Goal: Information Seeking & Learning: Learn about a topic

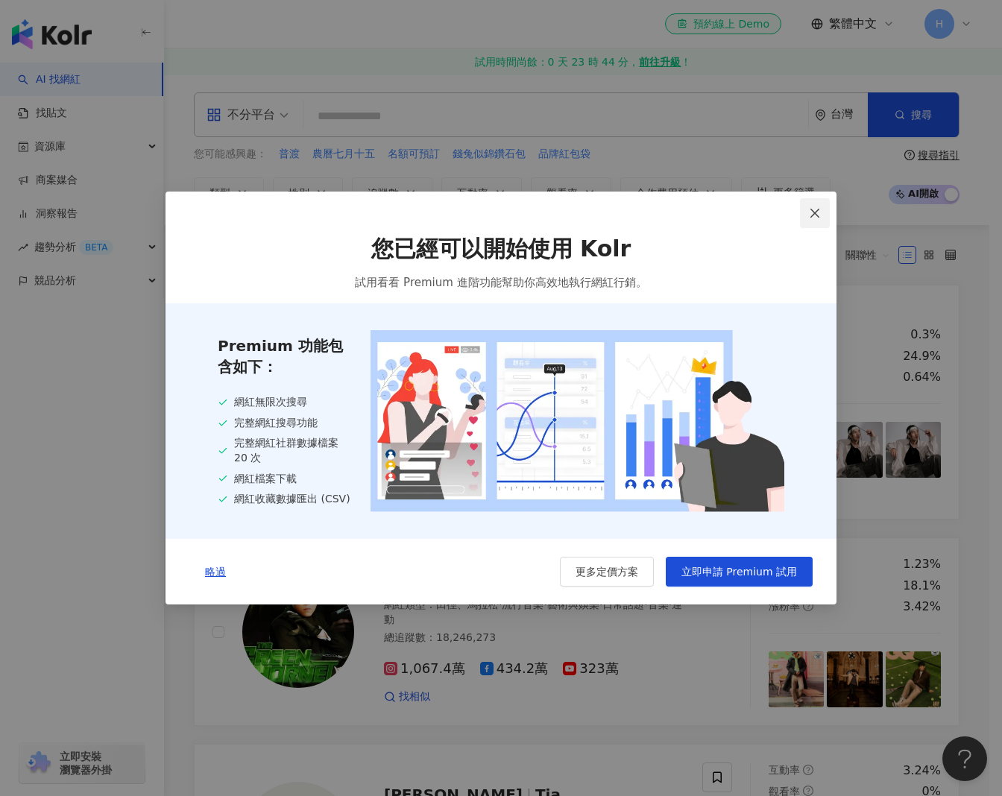
click at [818, 211] on icon "close" at bounding box center [815, 213] width 12 height 12
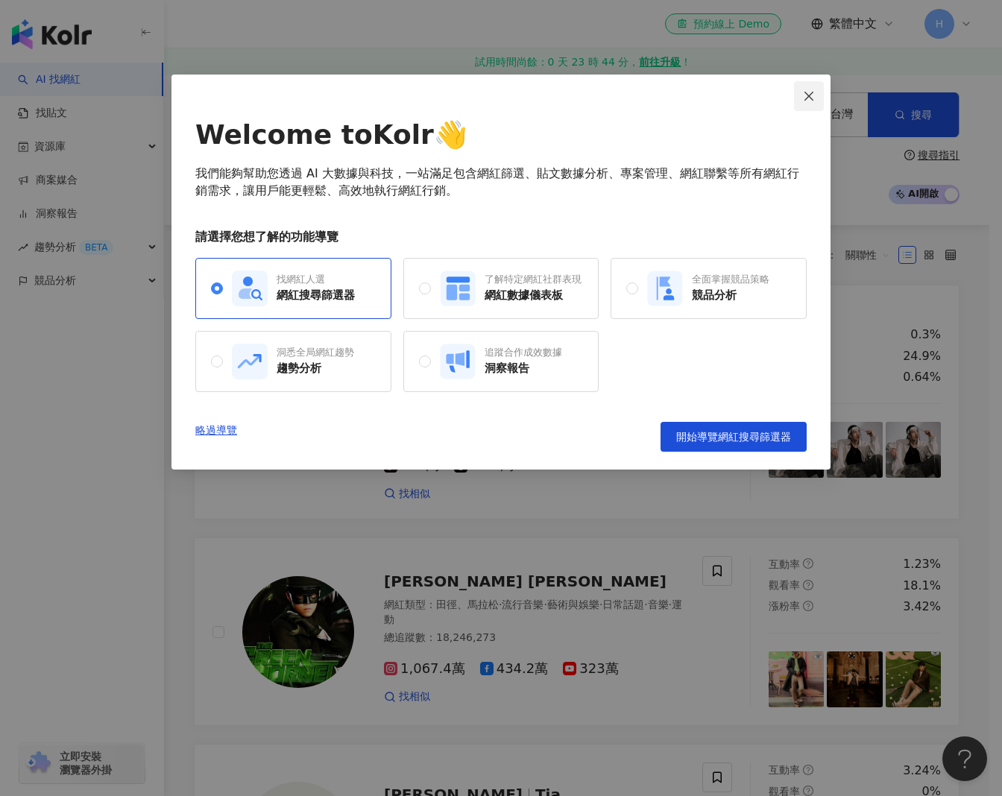
click at [809, 89] on button "Close" at bounding box center [809, 96] width 30 height 30
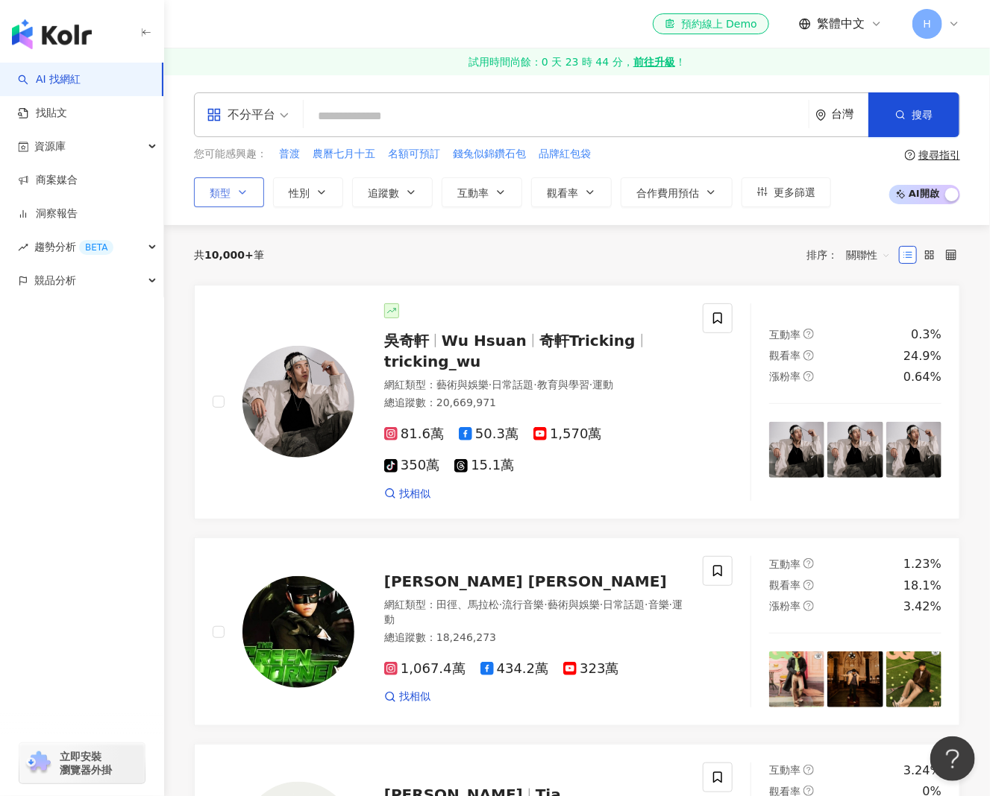
click at [241, 197] on button "類型" at bounding box center [229, 192] width 70 height 30
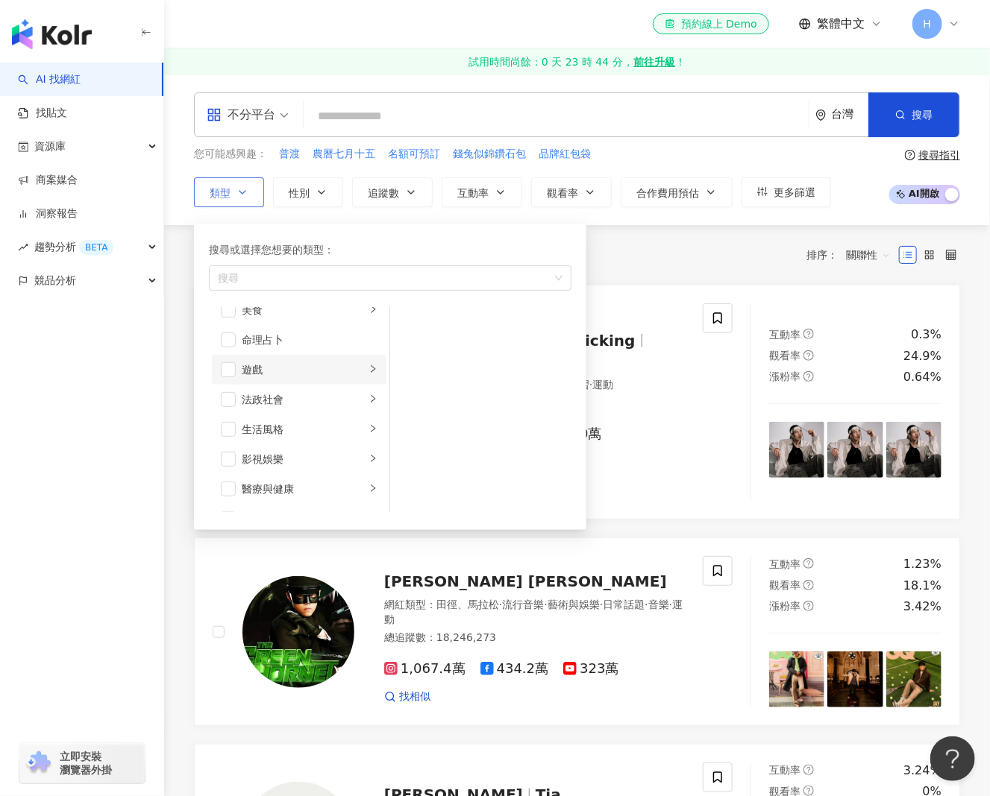
scroll to position [149, 0]
click at [233, 379] on span "button" at bounding box center [228, 384] width 15 height 15
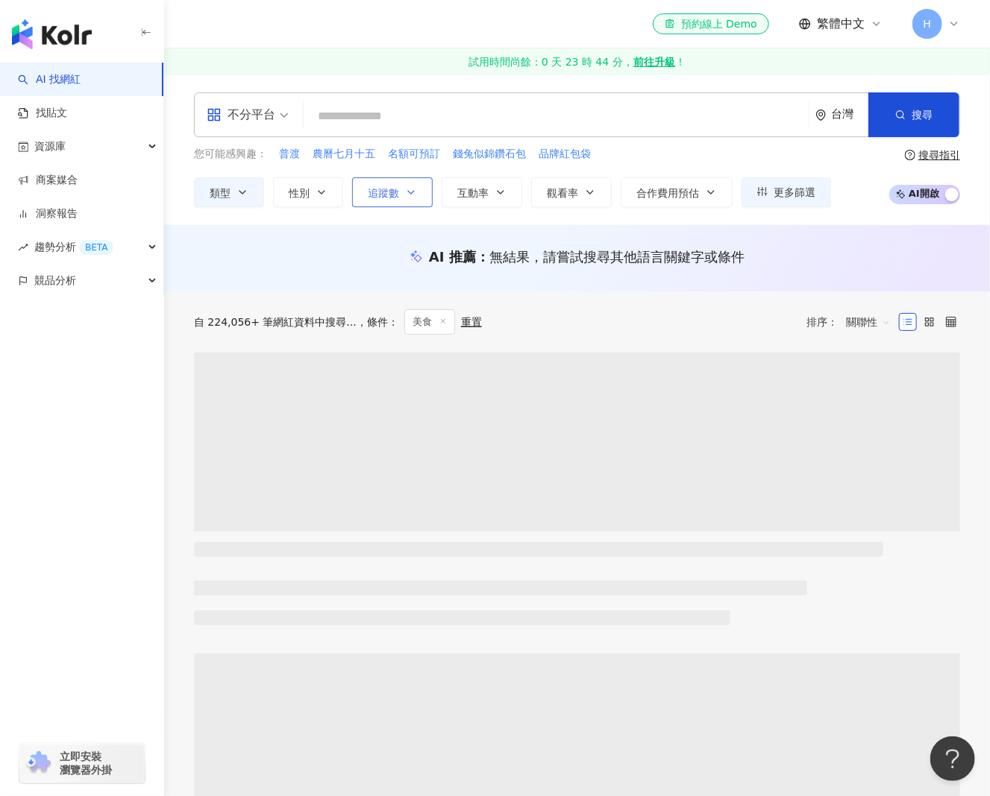
click at [403, 195] on button "追蹤數" at bounding box center [392, 192] width 81 height 30
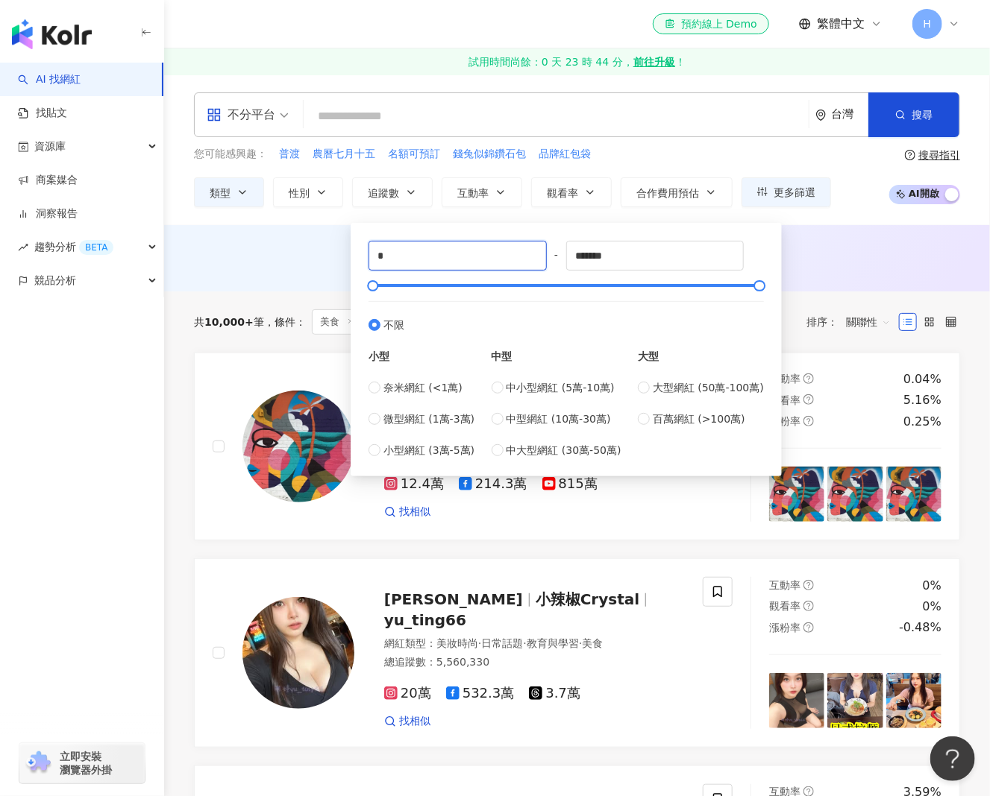
drag, startPoint x: 431, startPoint y: 251, endPoint x: 326, endPoint y: 257, distance: 105.3
type input "****"
drag, startPoint x: 626, startPoint y: 262, endPoint x: 441, endPoint y: 257, distance: 184.3
click at [454, 257] on div "**** - ******* 不限 小型 奈米網紅 (<1萬) 微型網紅 (1萬-3萬) 小型網紅 (3萬-5萬) 中型 中小型網紅 (5萬-10萬) 中型網…" at bounding box center [565, 350] width 395 height 218
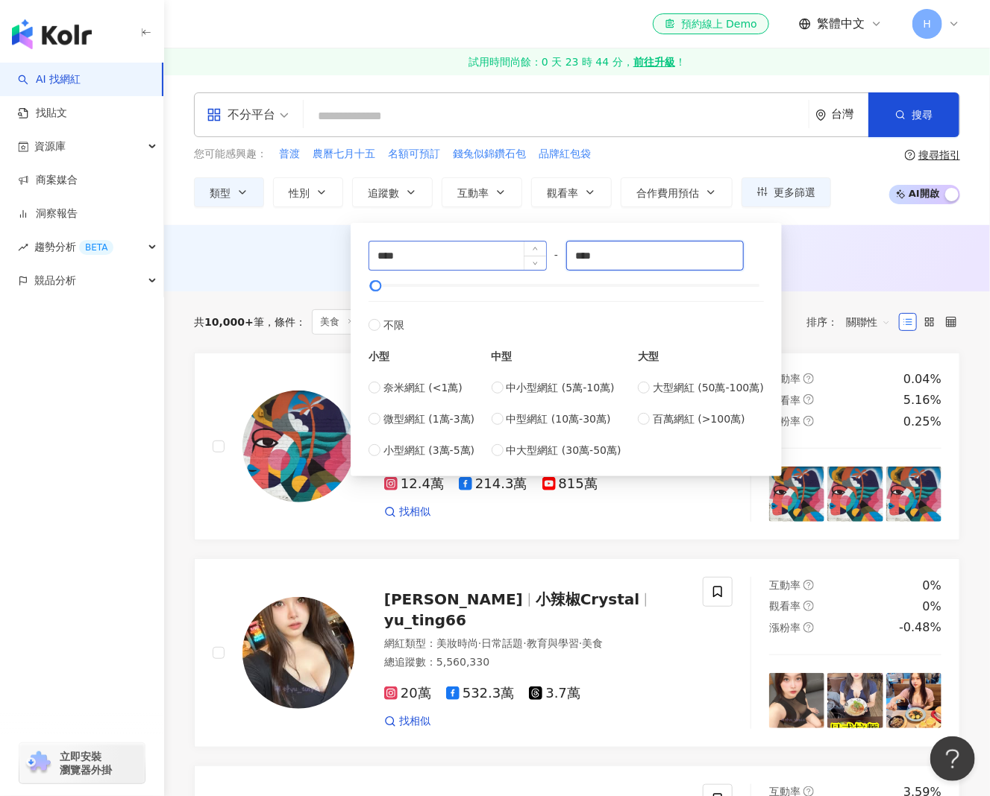
type input "****"
click at [304, 262] on div "AI 推薦 ： 無結果，請嘗試搜尋其他語言關鍵字或條件" at bounding box center [577, 257] width 766 height 19
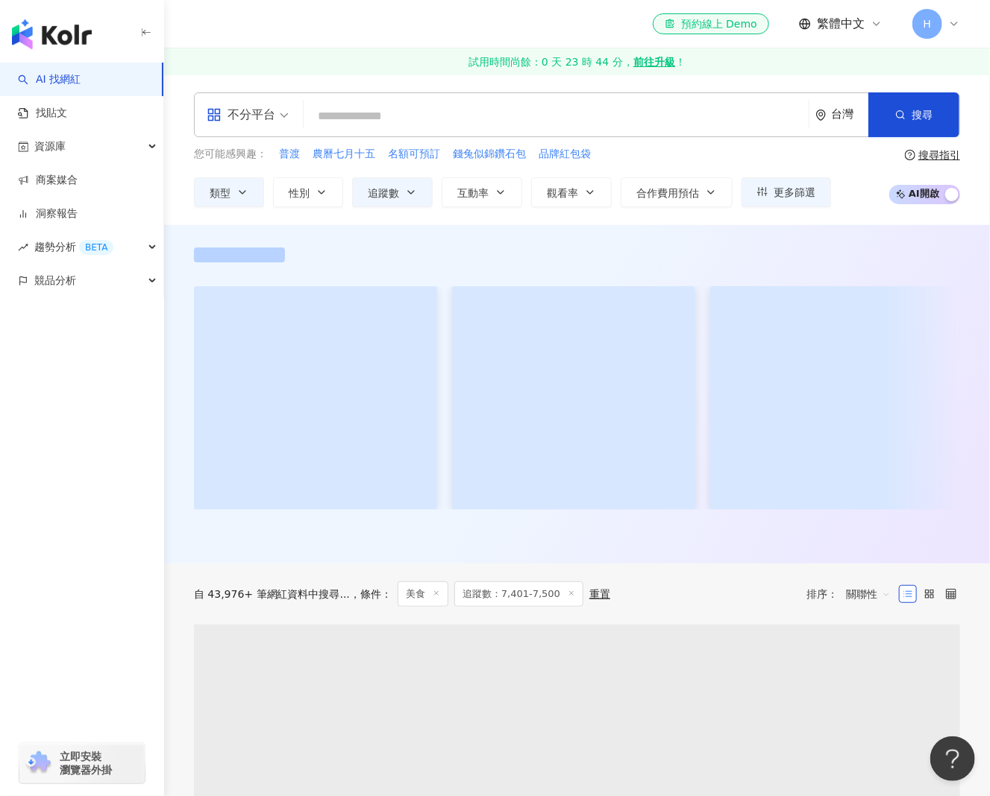
click at [358, 119] on input "search" at bounding box center [555, 116] width 493 height 28
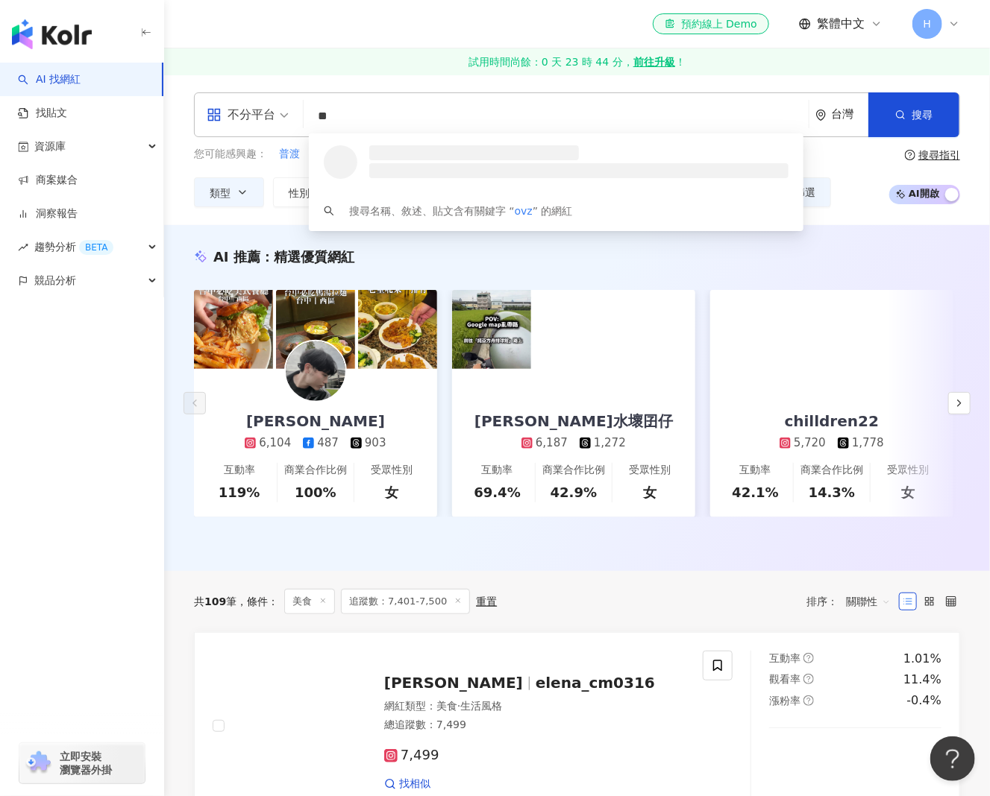
type input "*"
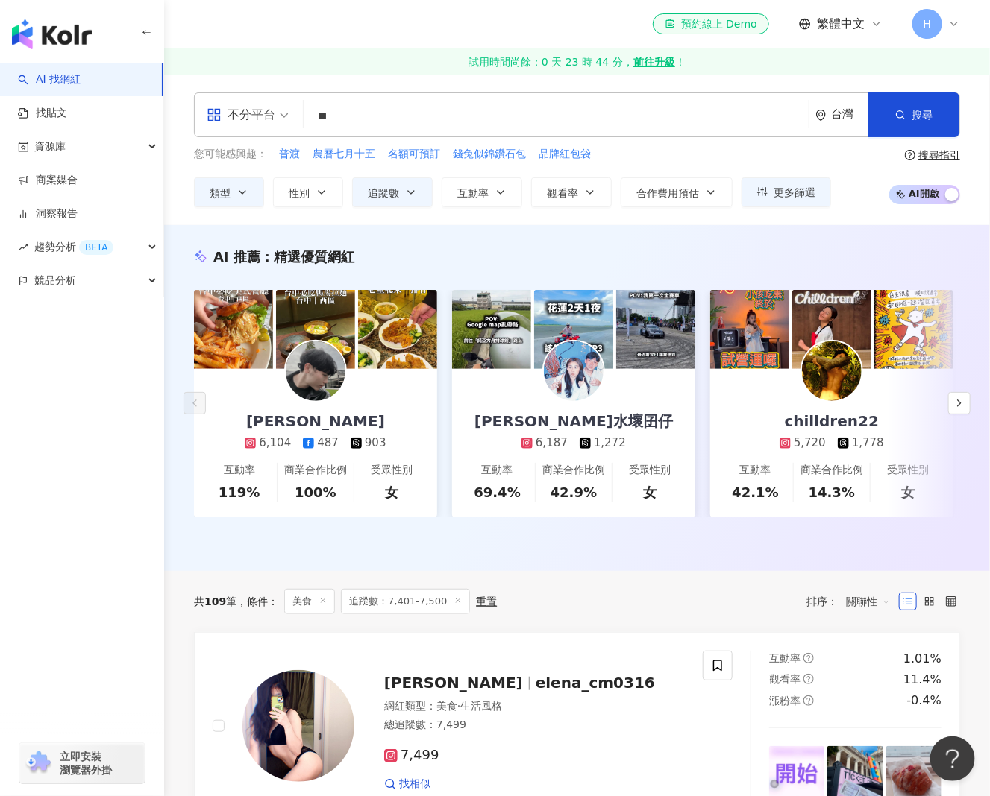
type input "*"
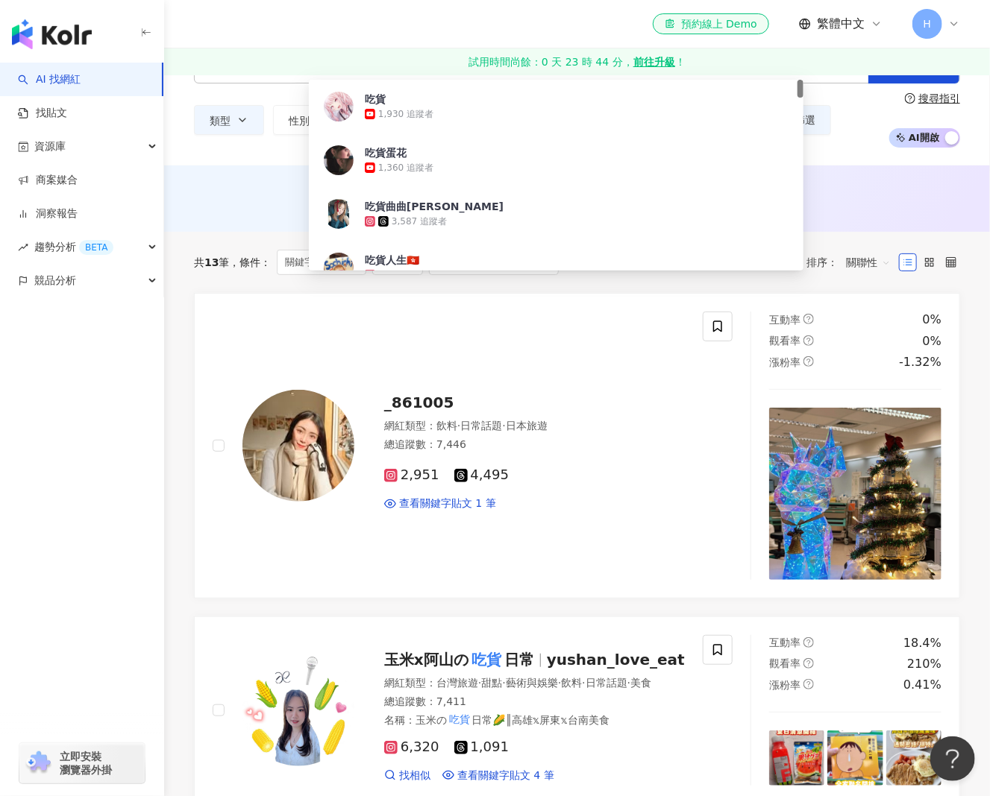
scroll to position [149, 0]
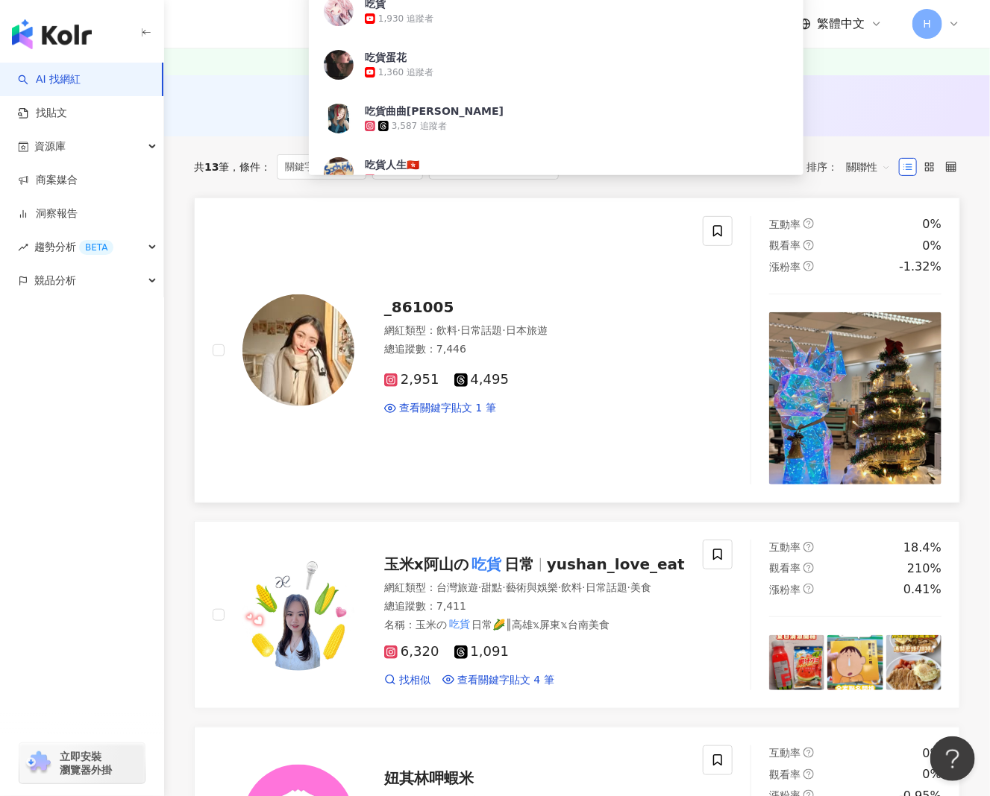
type input "**"
click at [433, 308] on span "_861005" at bounding box center [419, 307] width 70 height 18
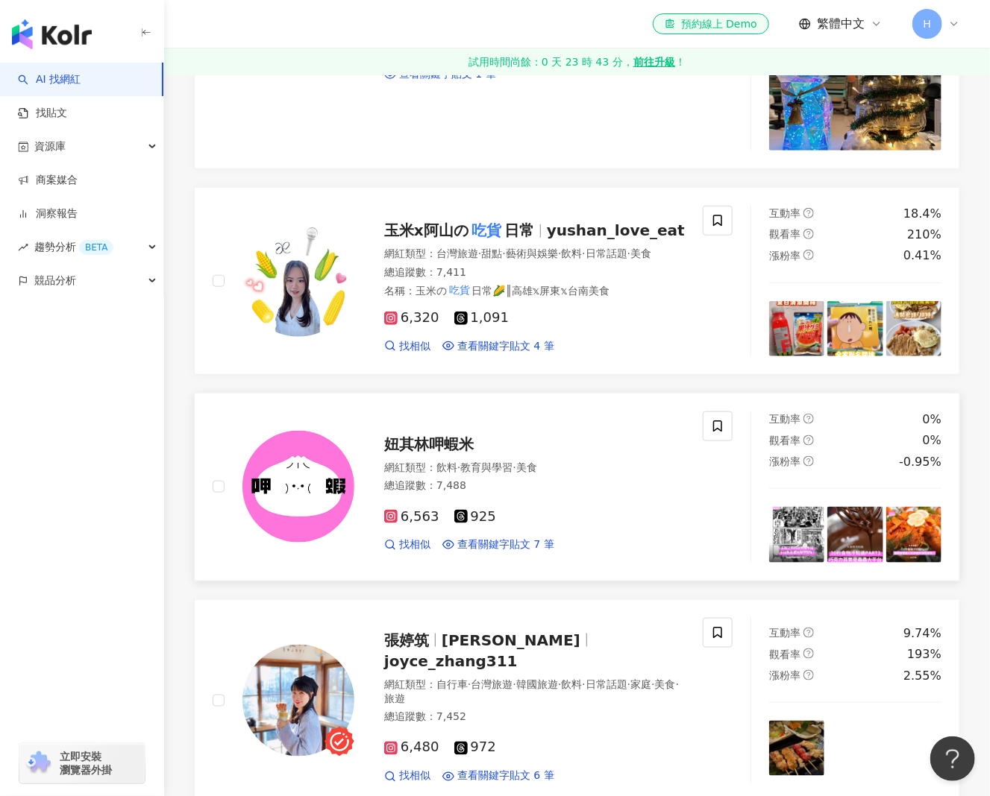
scroll to position [671, 0]
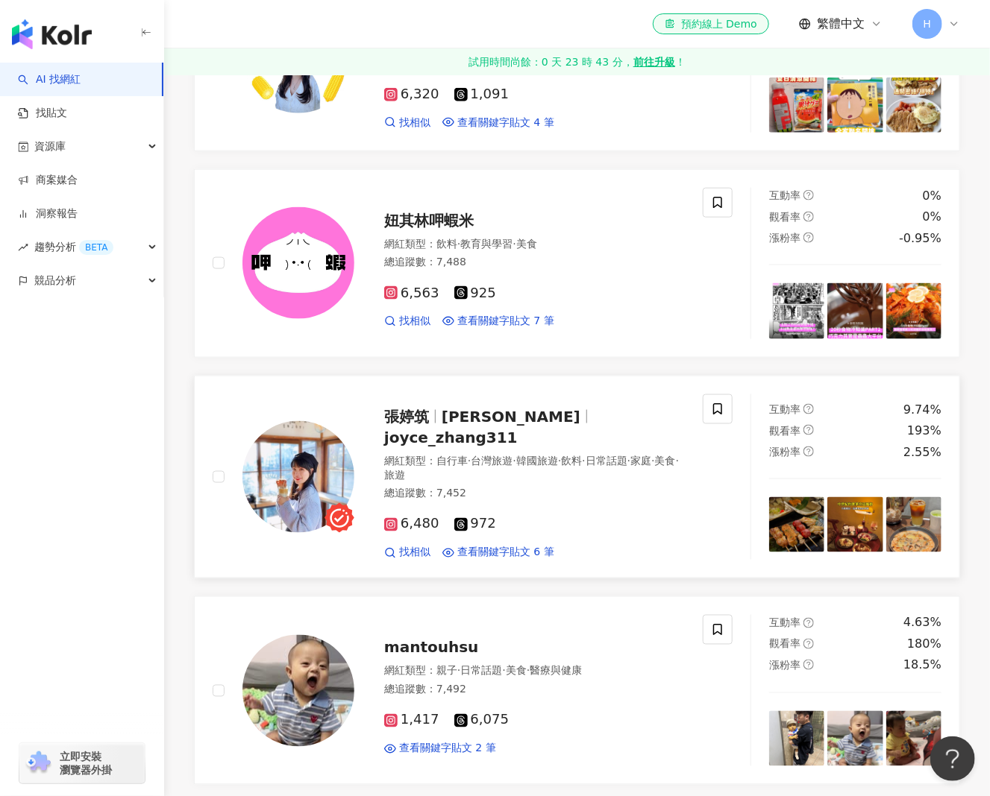
click at [452, 426] on span "Joyce" at bounding box center [510, 417] width 139 height 18
click at [427, 657] on span "mantouhsu" at bounding box center [431, 648] width 95 height 18
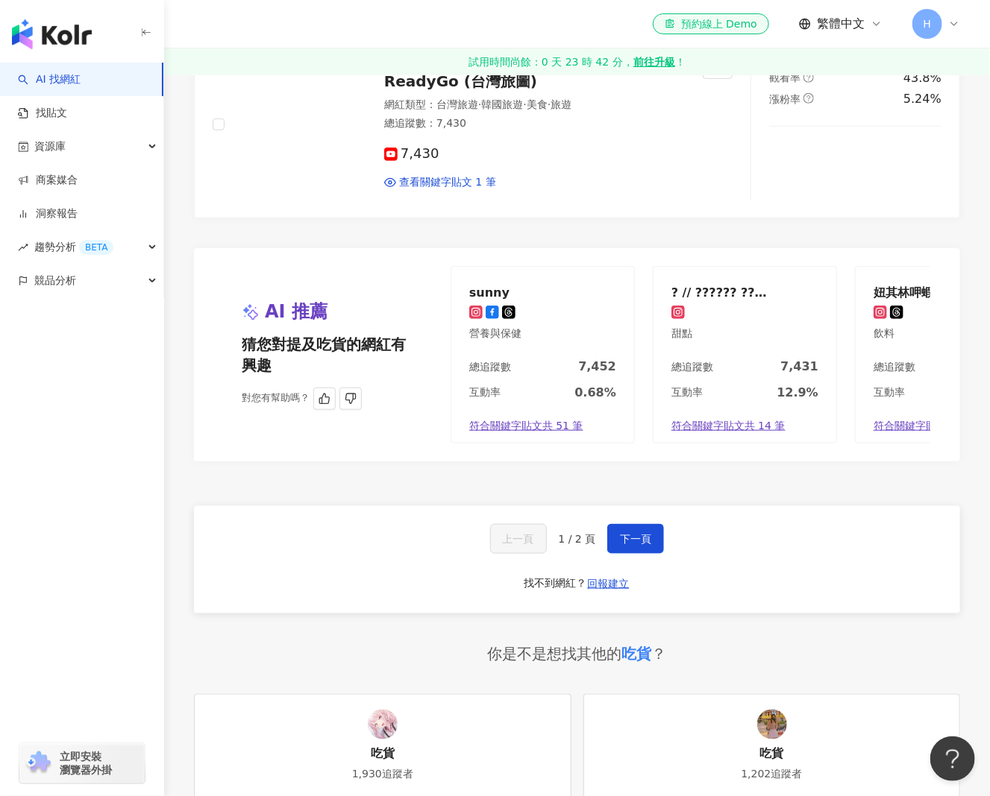
scroll to position [2834, 0]
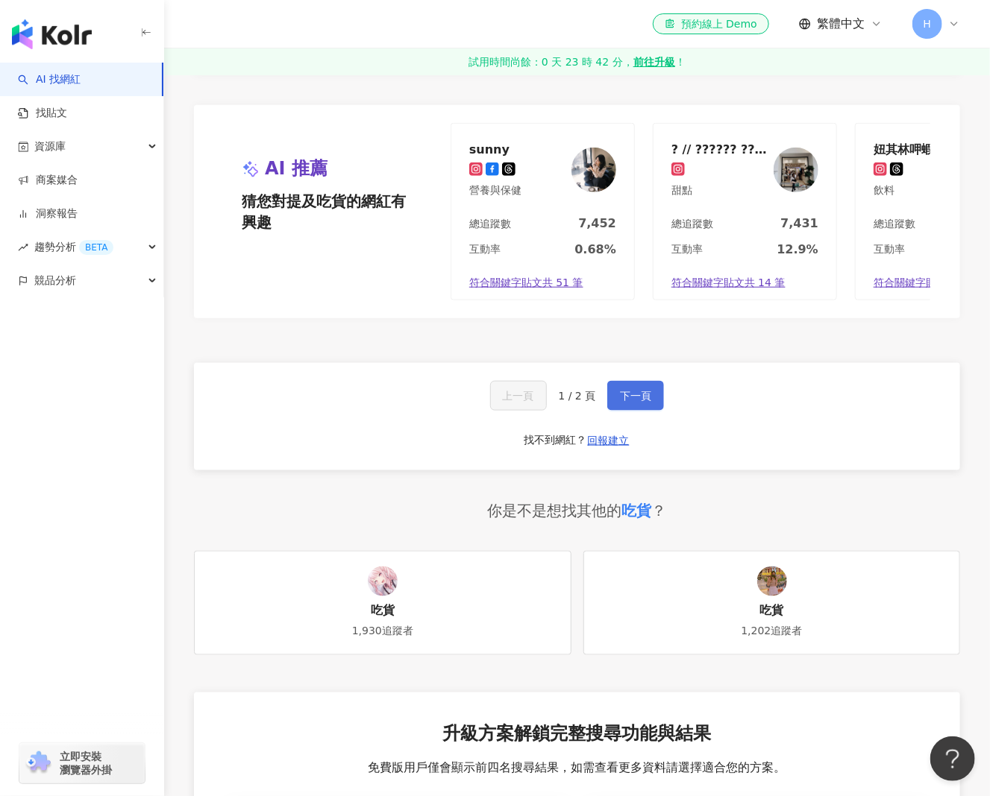
click at [637, 402] on span "下一頁" at bounding box center [635, 396] width 31 height 12
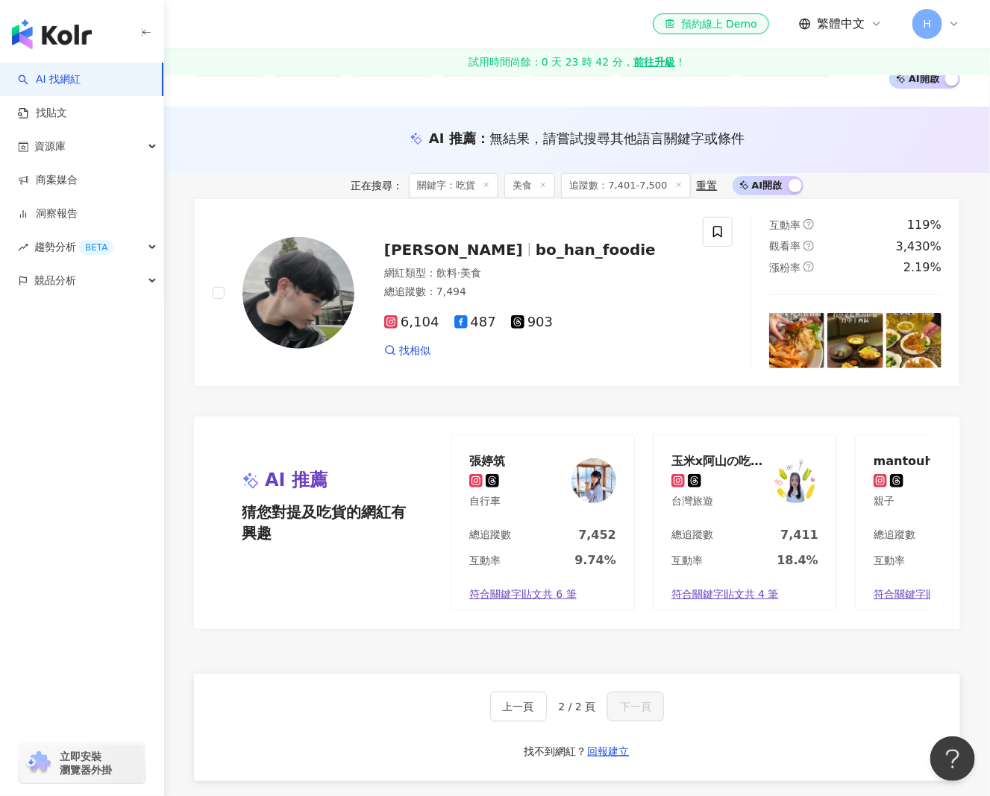
scroll to position [67, 0]
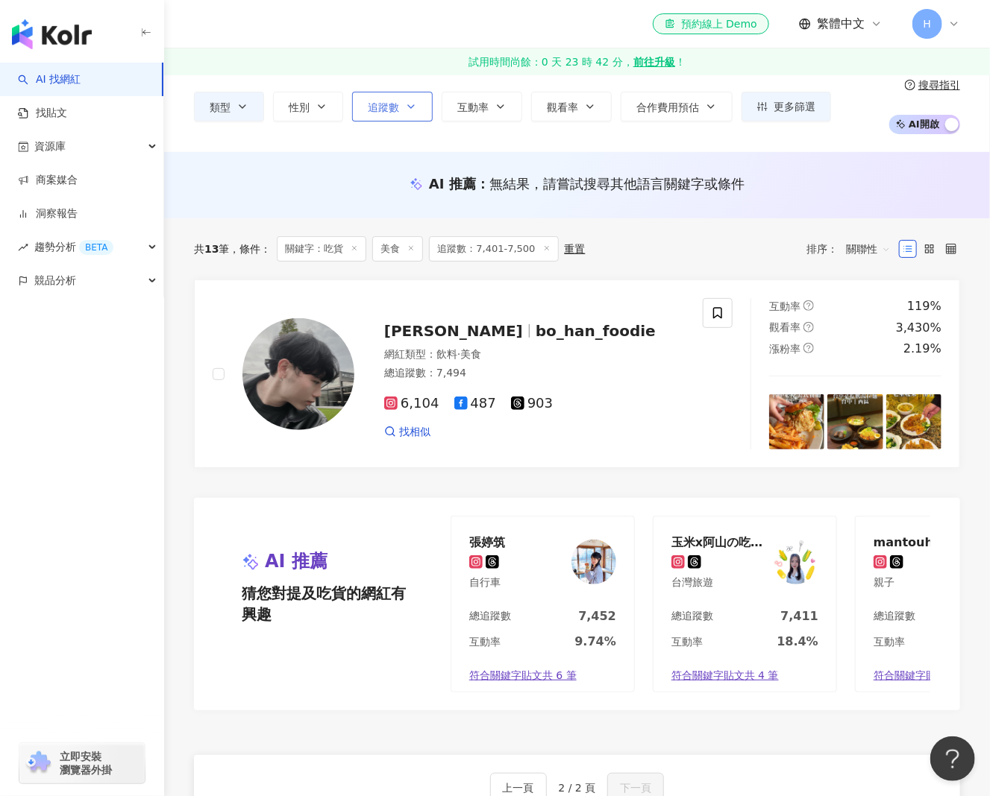
click at [423, 105] on button "追蹤數" at bounding box center [392, 107] width 81 height 30
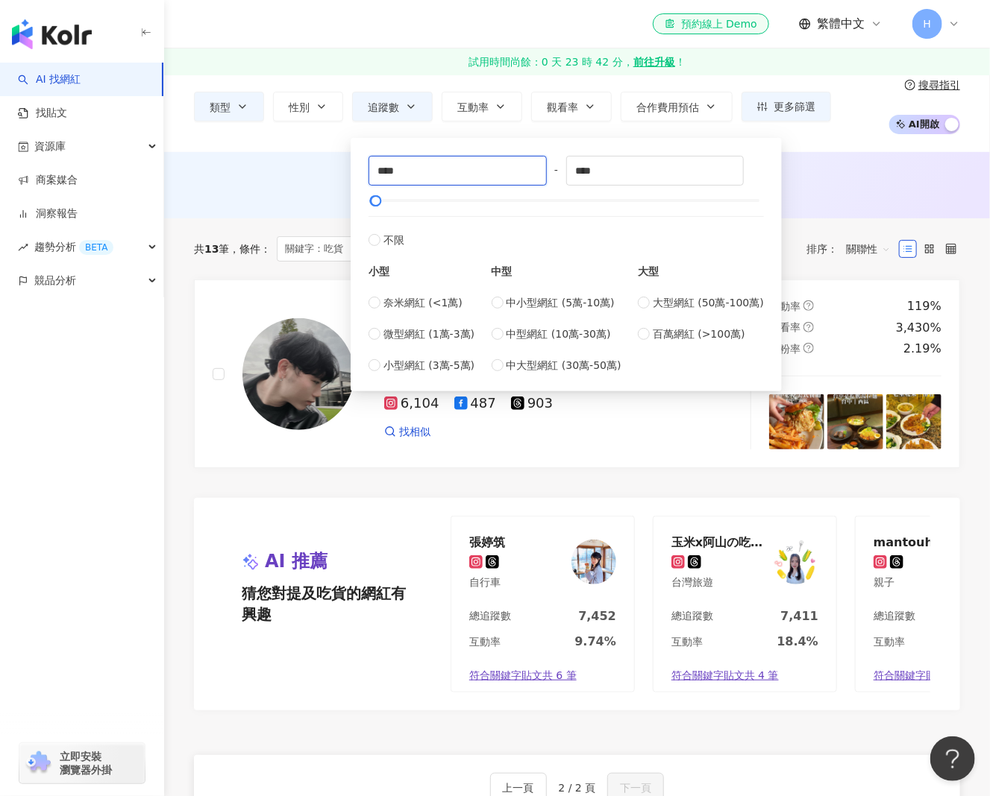
drag, startPoint x: 419, startPoint y: 178, endPoint x: 336, endPoint y: 176, distance: 83.5
click at [336, 176] on main "不分平台 ** 台灣 搜尋 108838ee-4a2a-4bbb-8de4-720127e1bcfc 吃貨 1,930 追蹤者 吃貨蛋花 1,360 追蹤者 …" at bounding box center [576, 731] width 825 height 1448
type input "****"
drag, startPoint x: 614, startPoint y: 172, endPoint x: 467, endPoint y: 193, distance: 149.2
click at [467, 193] on div "**** - **** 不限 小型 奈米網紅 (<1萬) 微型網紅 (1萬-3萬) 小型網紅 (3萬-5萬) 中型 中小型網紅 (5萬-10萬) 中型網紅 (…" at bounding box center [565, 265] width 395 height 218
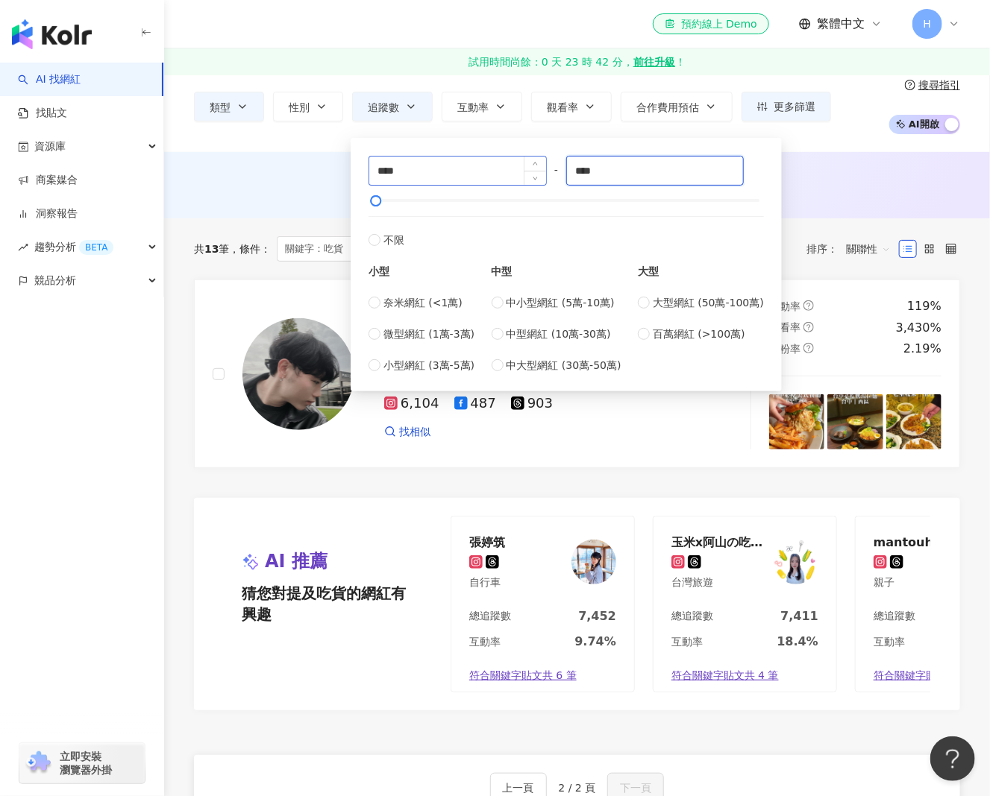
type input "****"
click at [412, 177] on input "****" at bounding box center [457, 171] width 177 height 28
click at [371, 228] on label "不限" at bounding box center [565, 232] width 395 height 32
type input "*"
drag, startPoint x: 632, startPoint y: 170, endPoint x: 446, endPoint y: 163, distance: 186.6
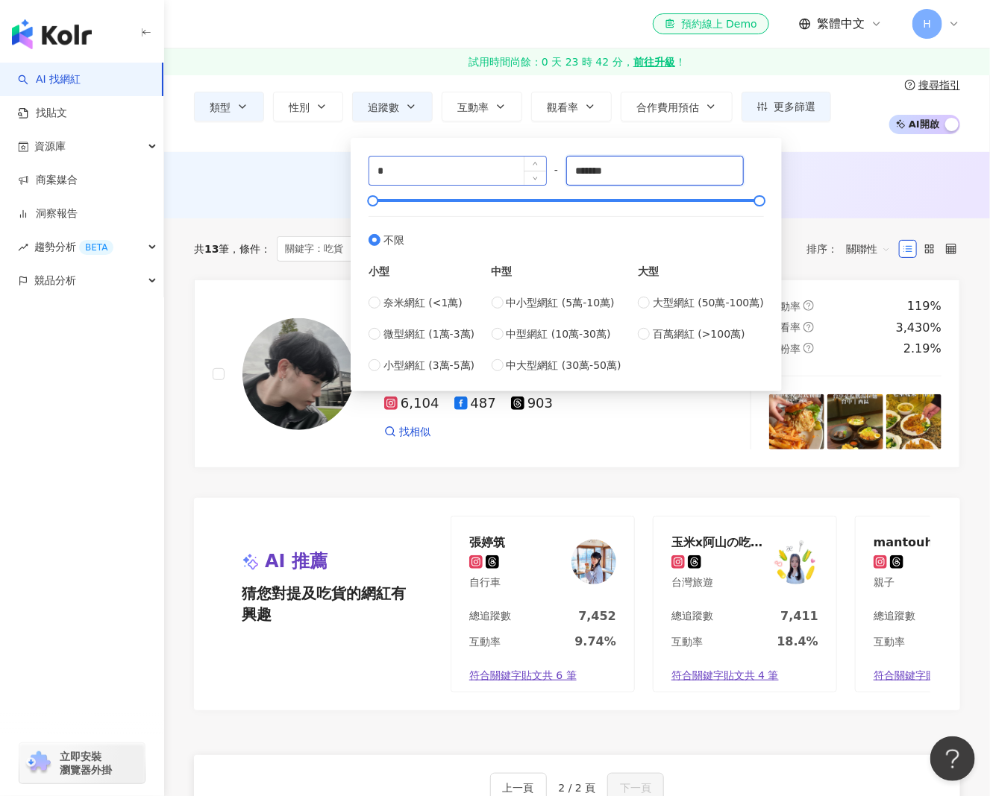
click at [455, 163] on div "* - ******* 不限 小型 奈米網紅 (<1萬) 微型網紅 (1萬-3萬) 小型網紅 (3萬-5萬) 中型 中小型網紅 (5萬-10萬) 中型網紅 (…" at bounding box center [565, 265] width 395 height 218
type input "****"
drag, startPoint x: 378, startPoint y: 175, endPoint x: 309, endPoint y: 187, distance: 69.6
click at [309, 187] on main "不分平台 ** 台灣 搜尋 108838ee-4a2a-4bbb-8de4-720127e1bcfc 吃貨 1,930 追蹤者 吃貨蛋花 1,360 追蹤者 …" at bounding box center [576, 731] width 825 height 1448
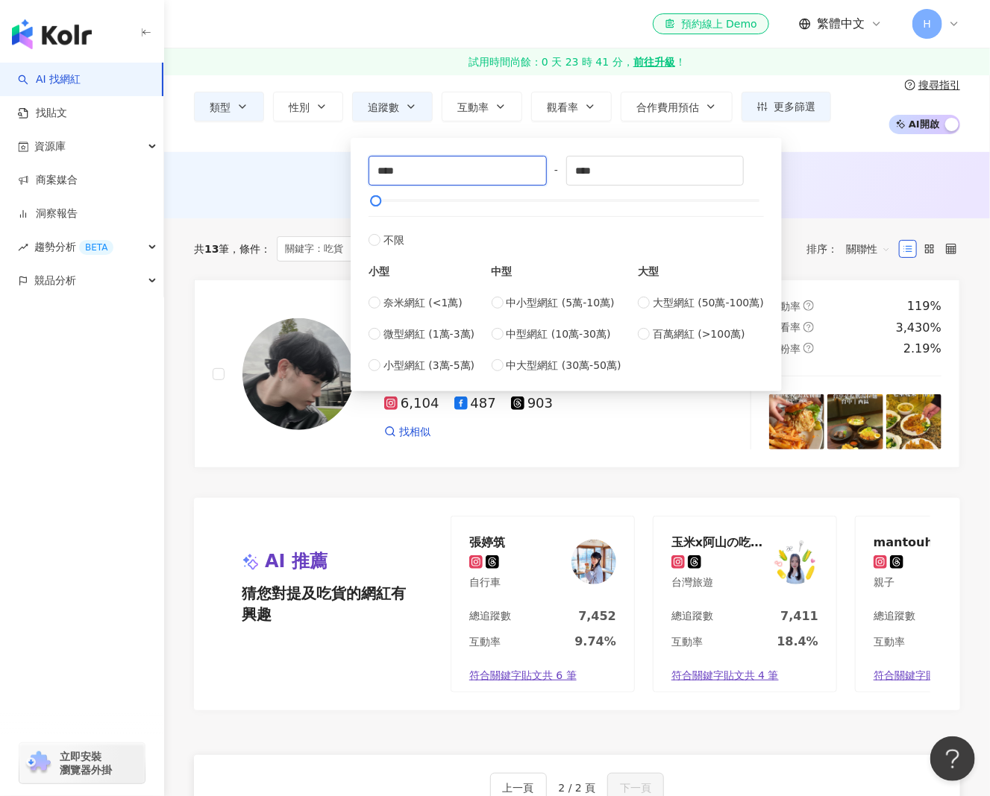
type input "****"
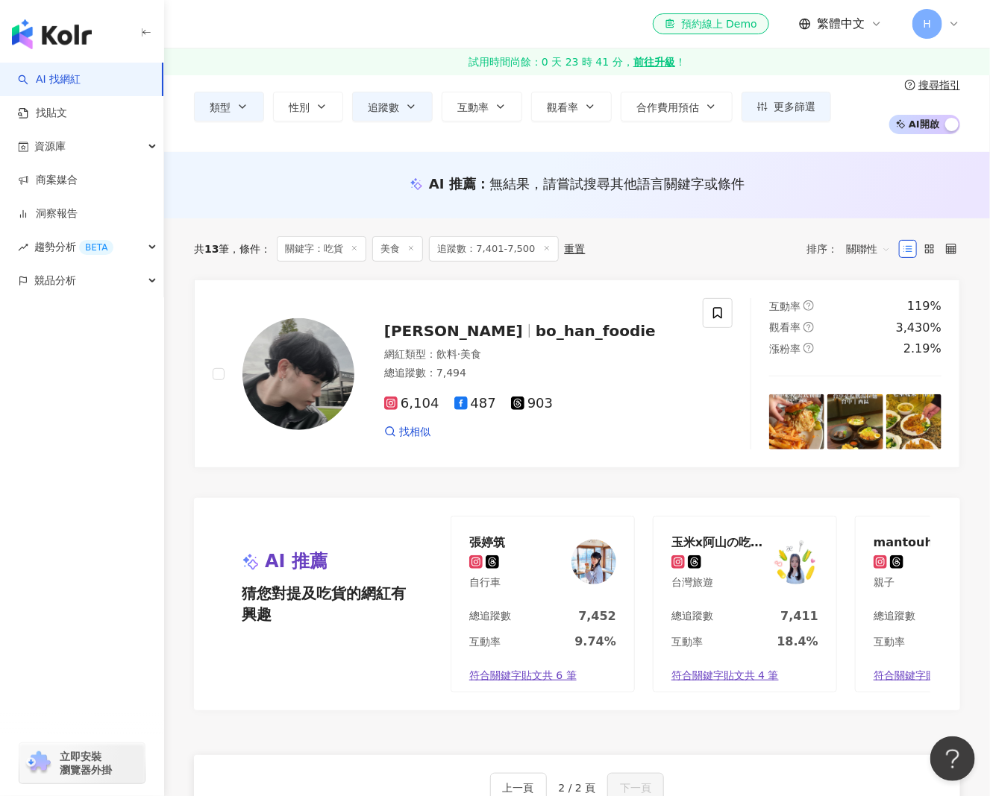
click at [267, 179] on div "AI 推薦 ： 無結果，請嘗試搜尋其他語言關鍵字或條件" at bounding box center [577, 183] width 766 height 19
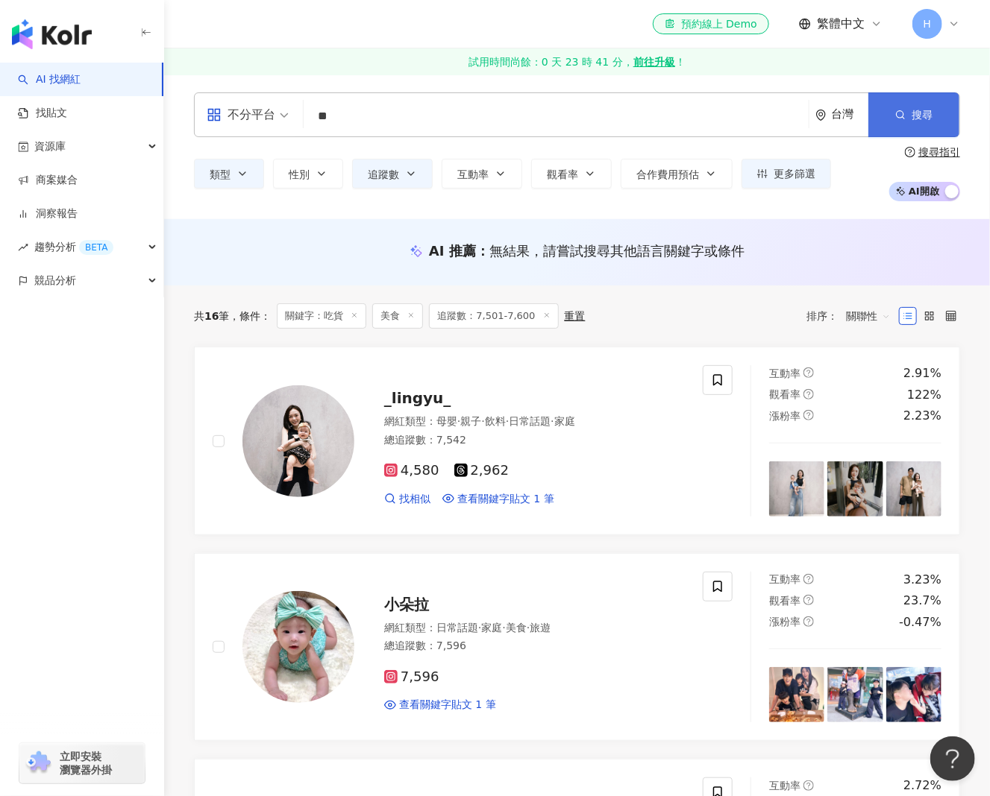
click at [916, 128] on button "搜尋" at bounding box center [913, 114] width 91 height 45
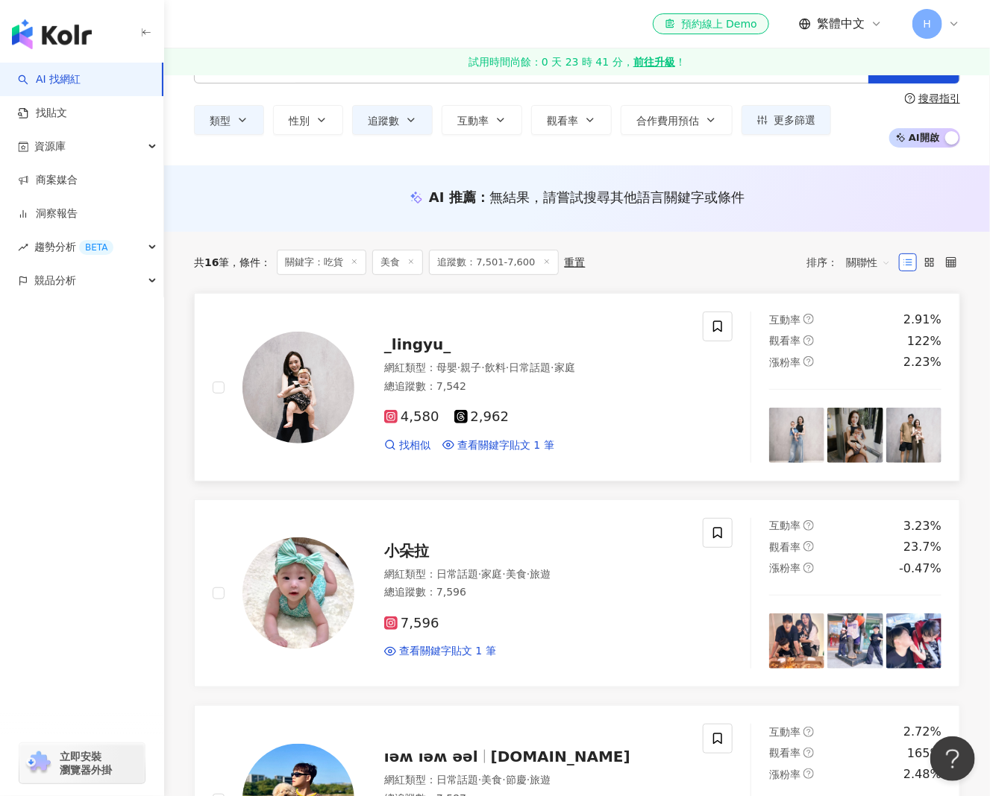
scroll to position [75, 0]
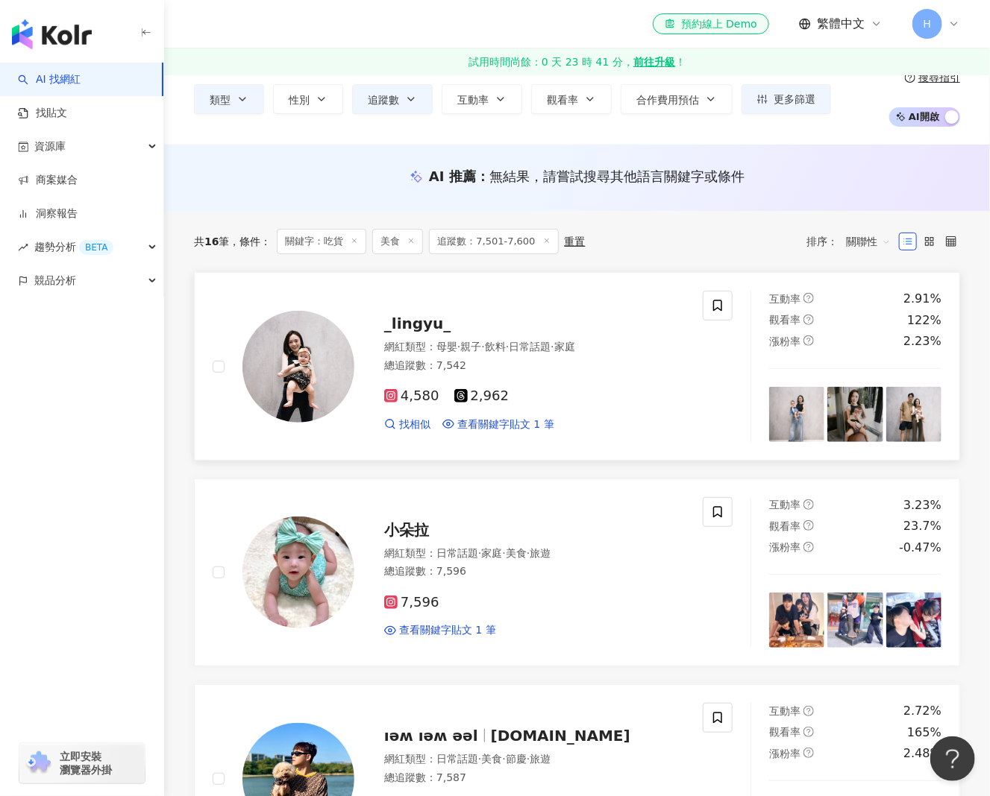
click at [412, 322] on span "_lingyu_" at bounding box center [417, 324] width 67 height 18
click at [409, 533] on span "小朵拉" at bounding box center [406, 530] width 45 height 18
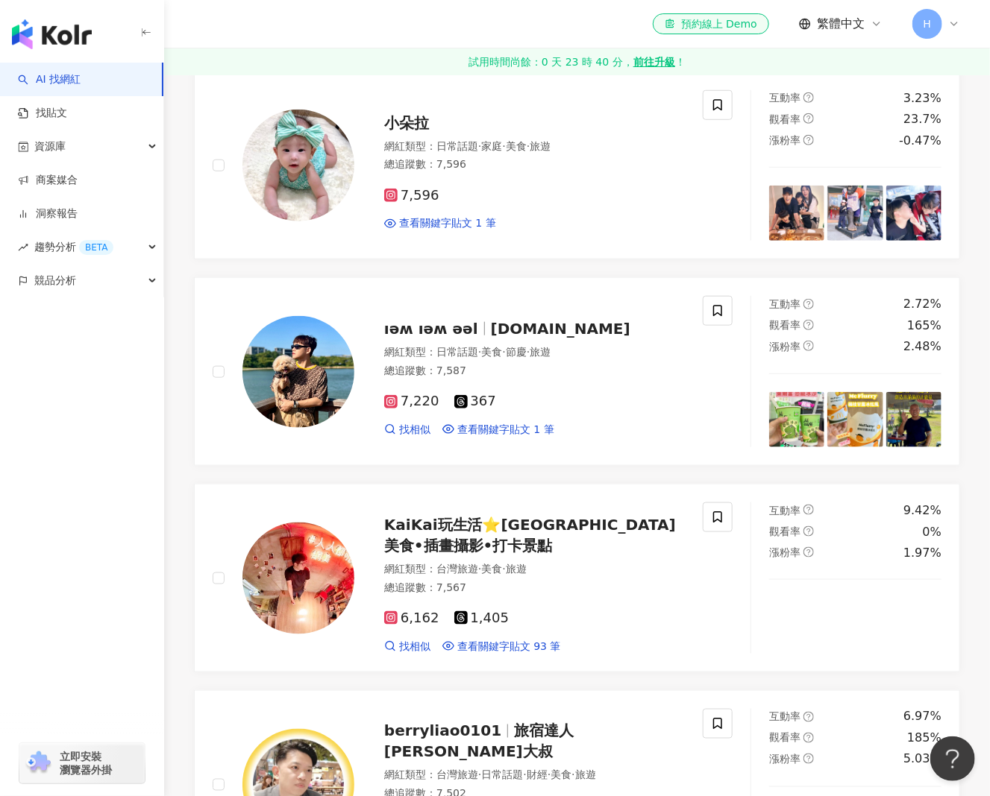
scroll to position [447, 0]
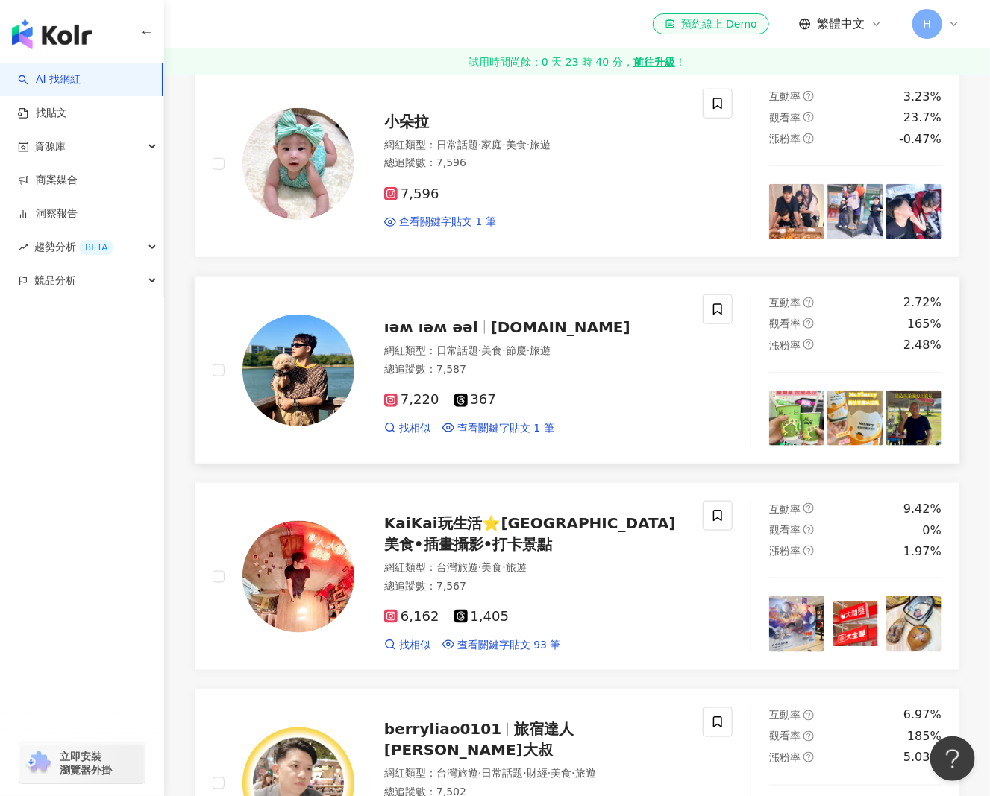
click at [435, 336] on span "ıǝʍ ıǝʍ ǝǝl" at bounding box center [431, 327] width 94 height 18
click at [480, 553] on span "KaiKai玩生活⭐️台北台中美食•插畫攝影•打卡景點" at bounding box center [530, 534] width 292 height 39
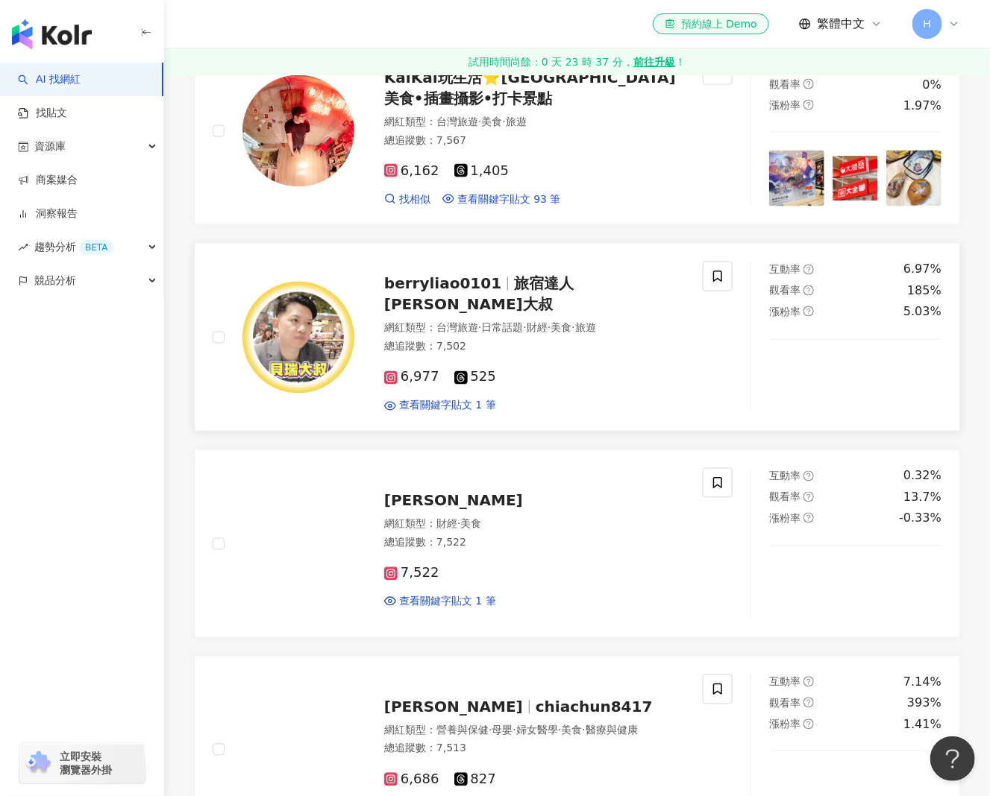
scroll to position [895, 0]
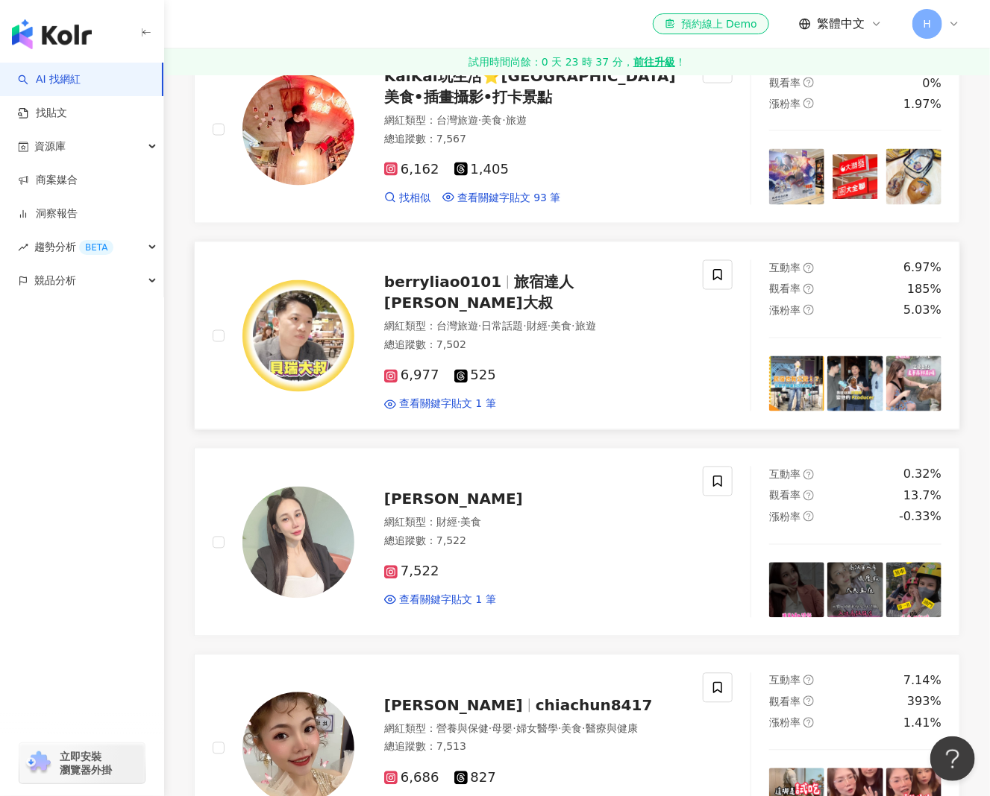
click at [464, 292] on span "berryliao0101" at bounding box center [442, 283] width 117 height 18
click at [424, 509] on span "吳 季樺" at bounding box center [453, 500] width 139 height 18
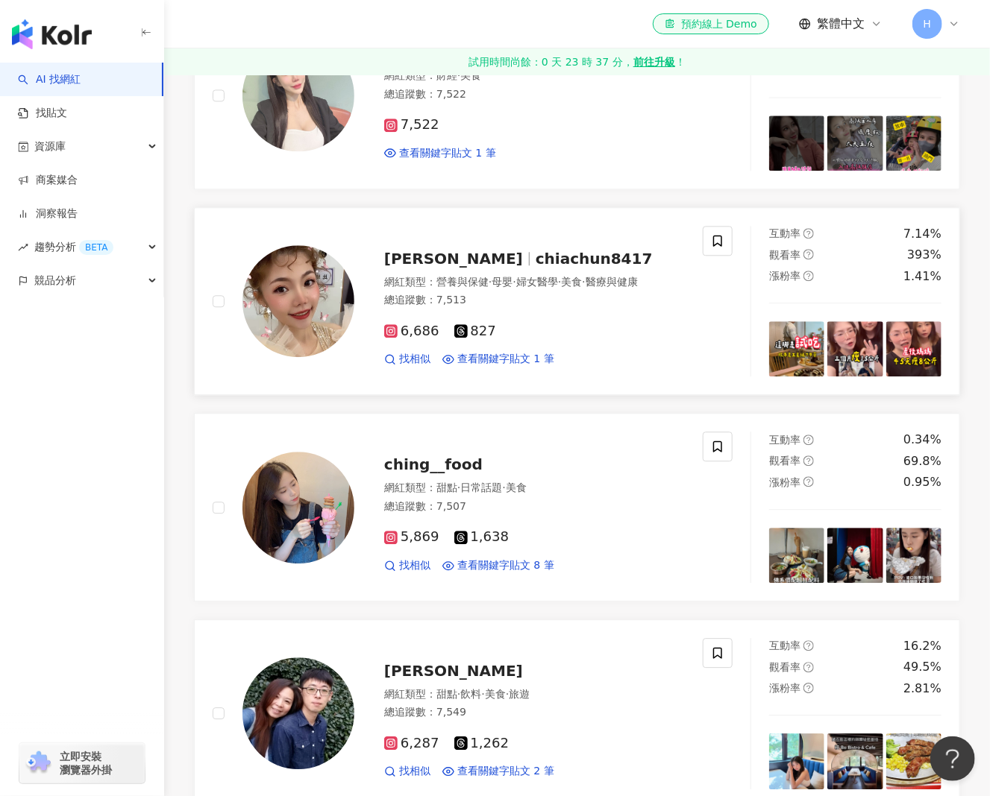
scroll to position [1193, 0]
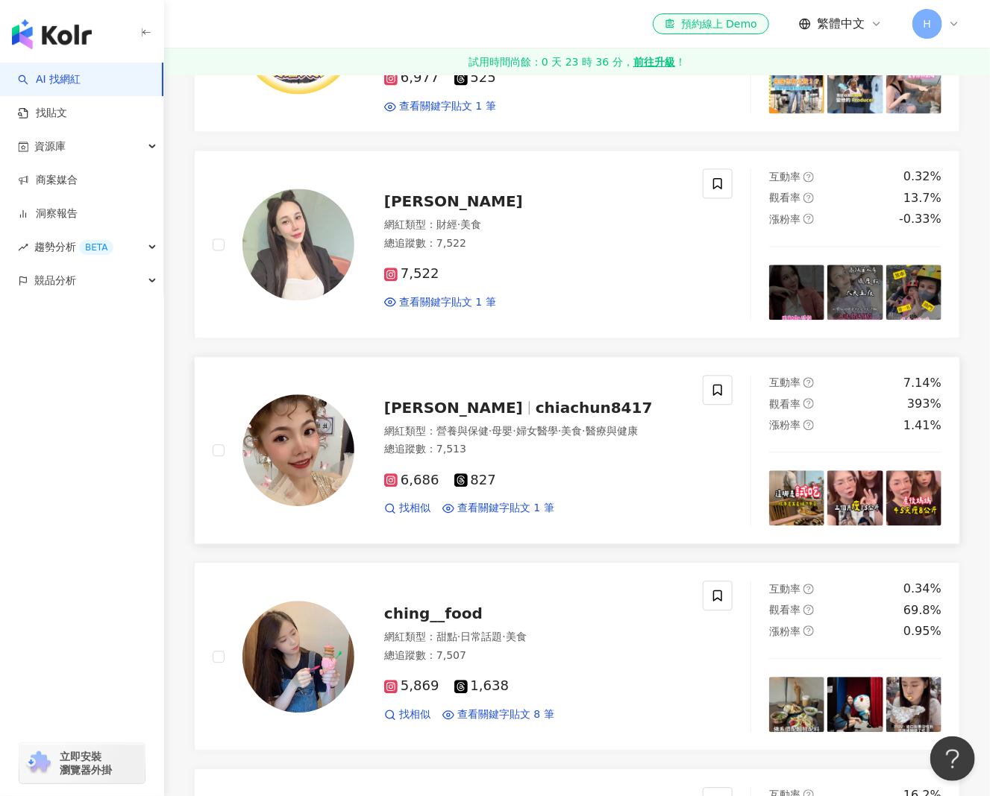
click at [535, 417] on span "chiachun8417" at bounding box center [593, 408] width 117 height 18
click at [404, 623] on span "ching__food" at bounding box center [433, 614] width 98 height 18
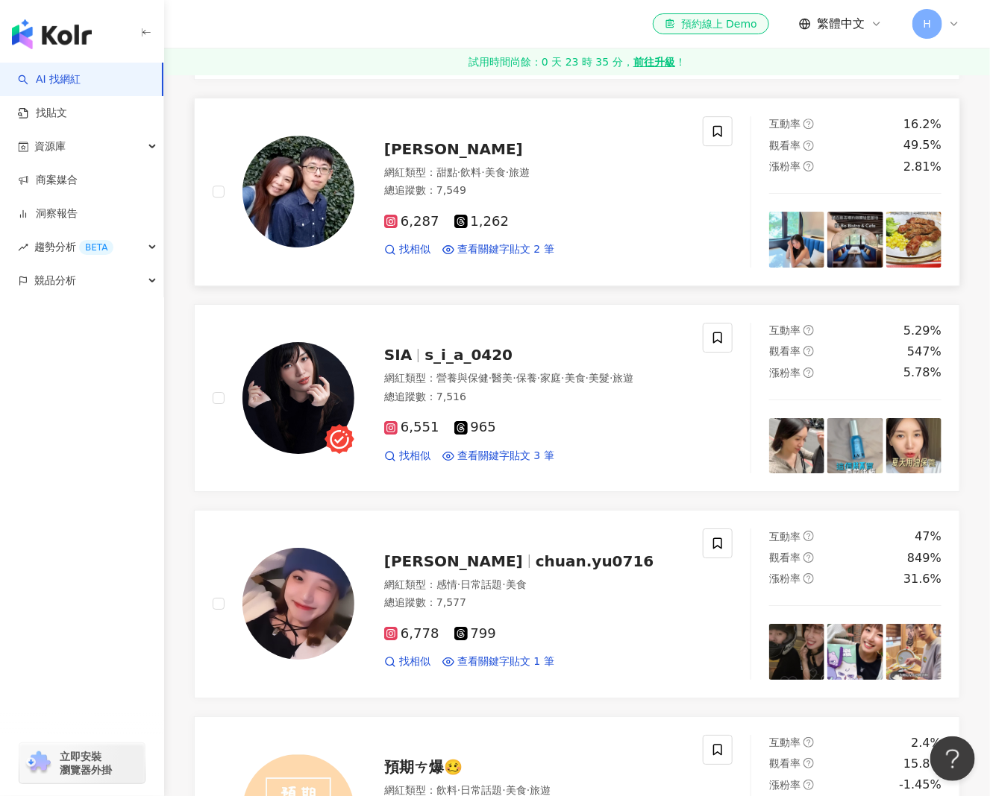
click at [412, 158] on span "蕭雅玲" at bounding box center [453, 149] width 139 height 18
click at [478, 364] on span "s_i_a_0420" at bounding box center [468, 355] width 88 height 18
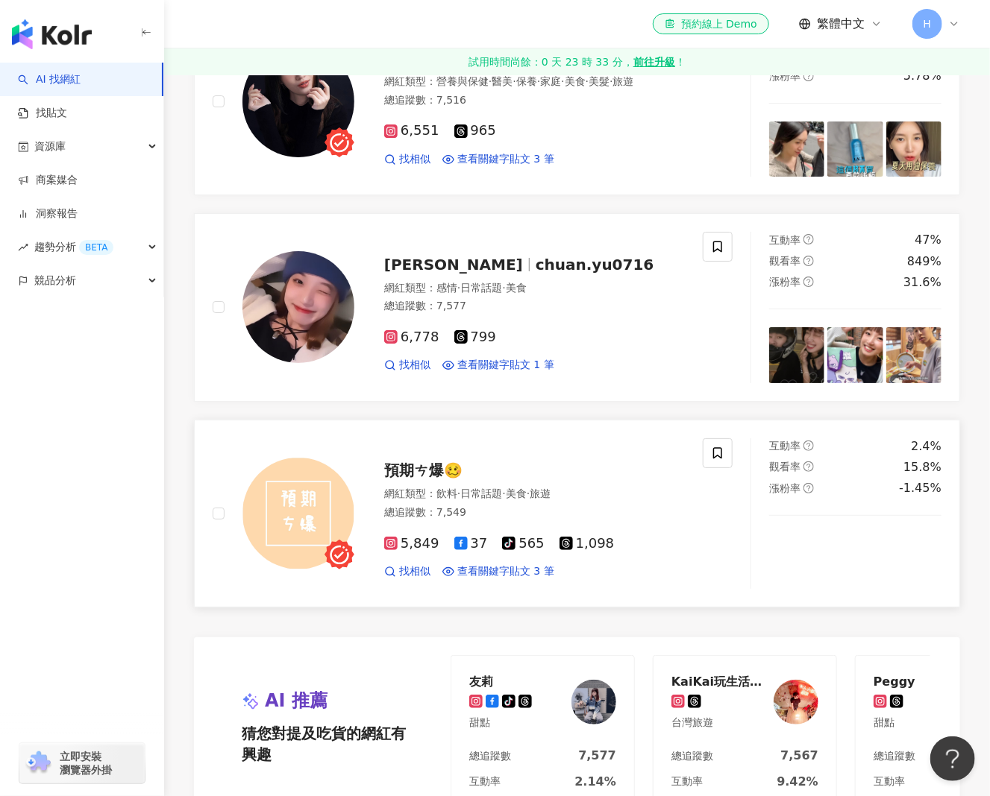
scroll to position [2163, 0]
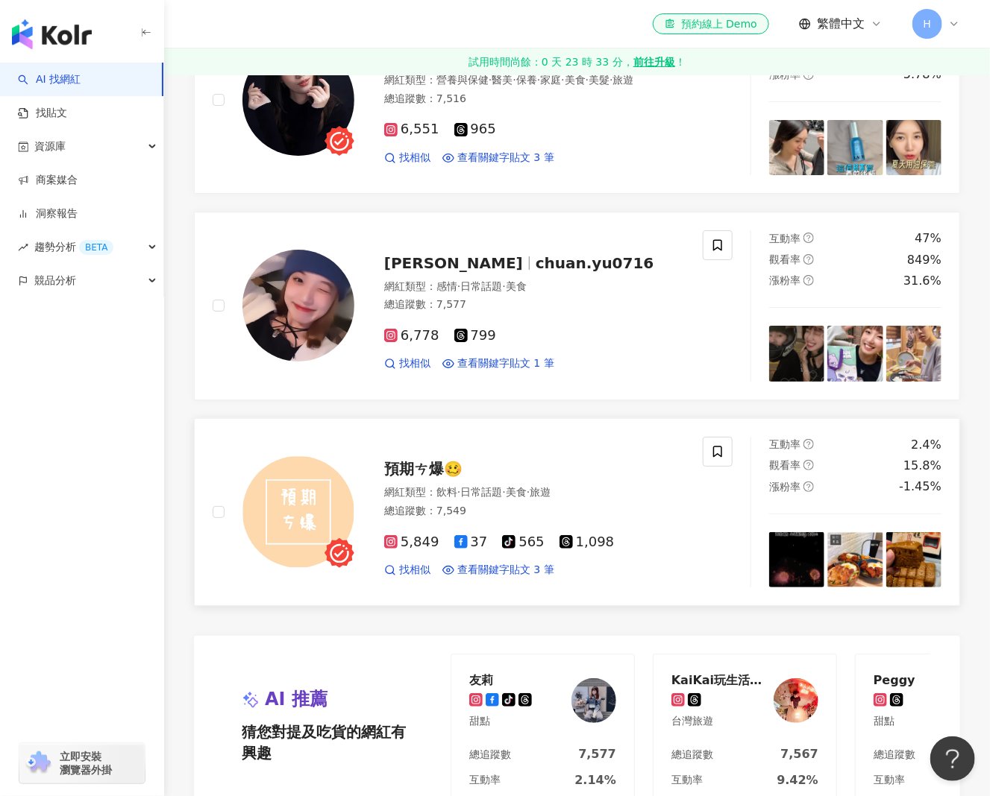
click at [409, 478] on span "預期ㄘ爆🥴" at bounding box center [423, 469] width 78 height 18
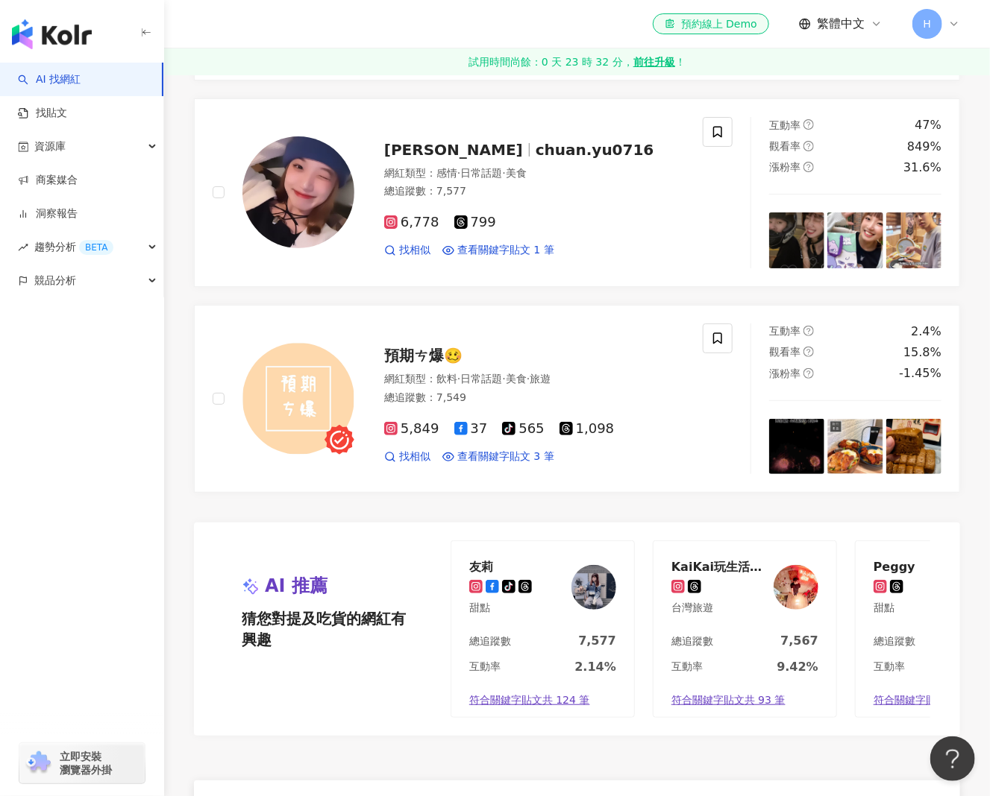
scroll to position [2461, 0]
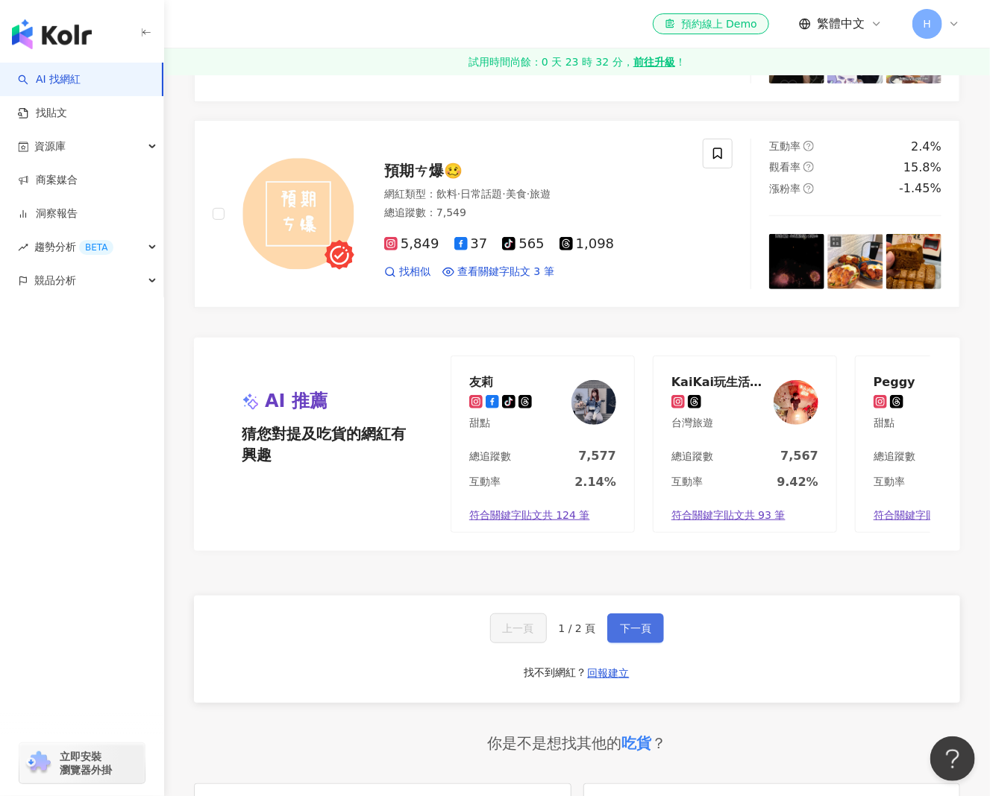
click at [642, 635] on span "下一頁" at bounding box center [635, 629] width 31 height 12
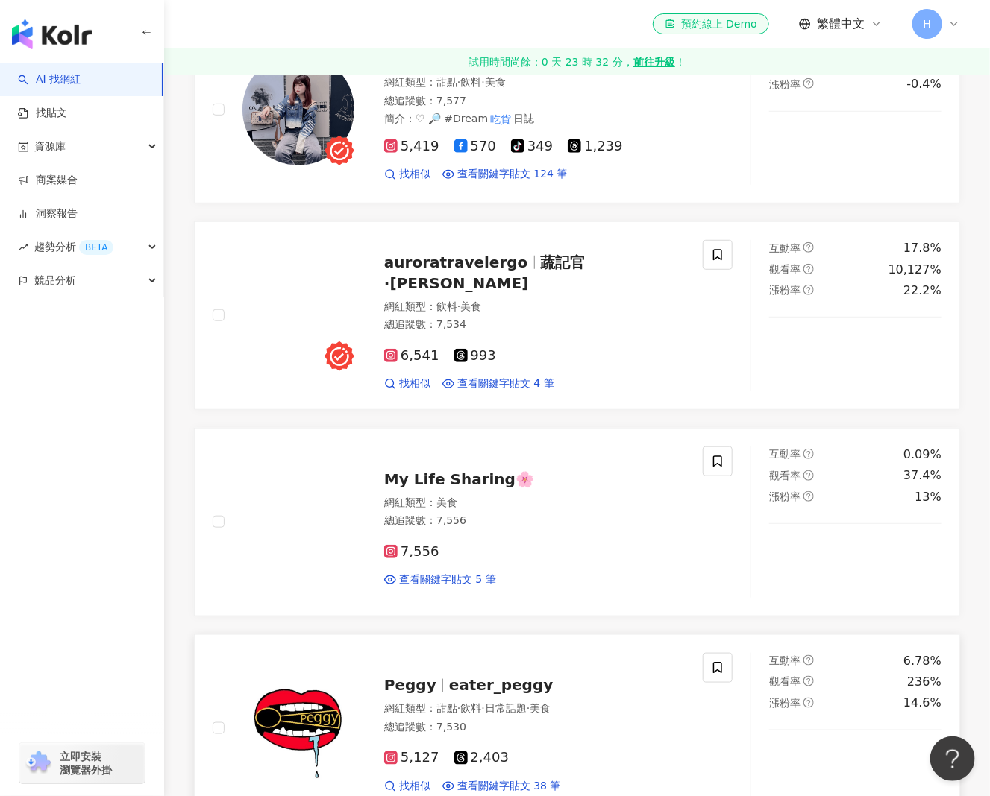
scroll to position [0, 0]
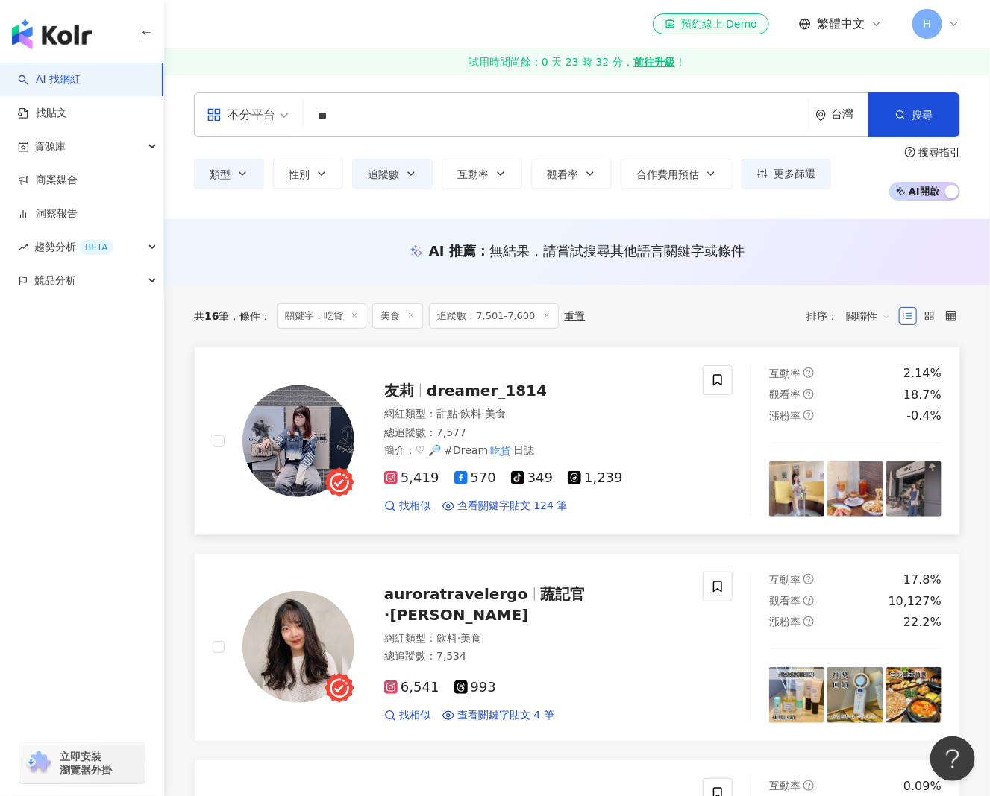
click at [486, 383] on span "dreamer_1814" at bounding box center [487, 391] width 120 height 18
click at [442, 602] on span "auroratravelergo" at bounding box center [456, 594] width 144 height 18
click at [455, 783] on span "My Life Sharing🌸" at bounding box center [459, 811] width 150 height 18
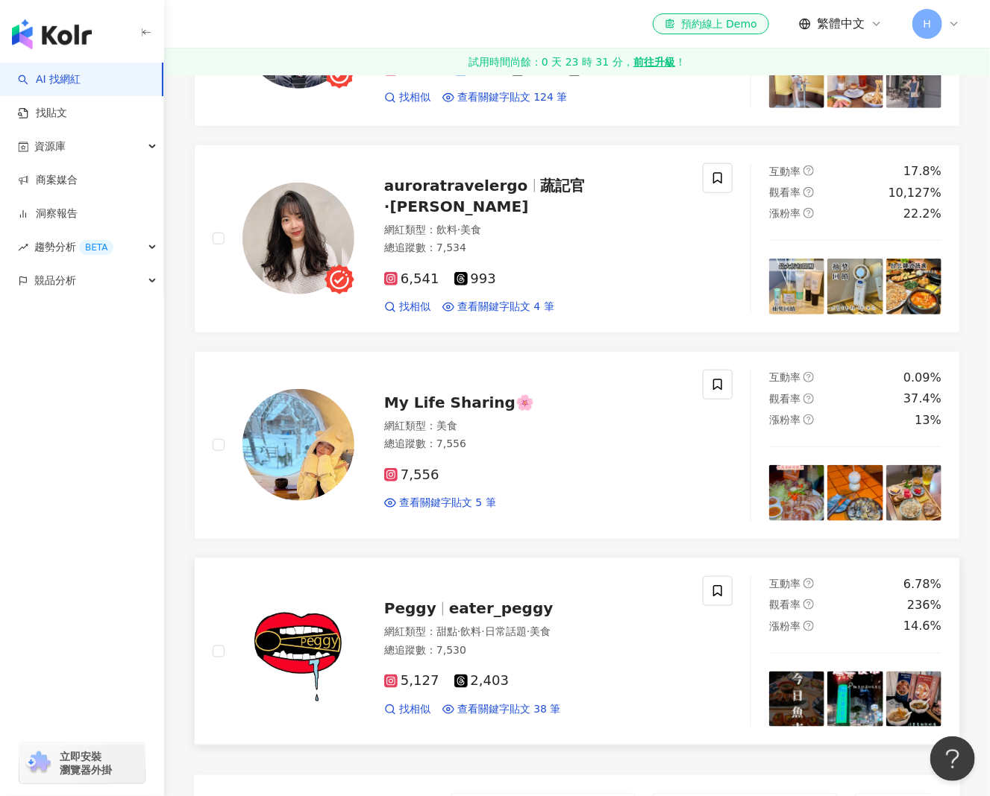
click at [461, 617] on span "eater_peggy" at bounding box center [501, 609] width 104 height 18
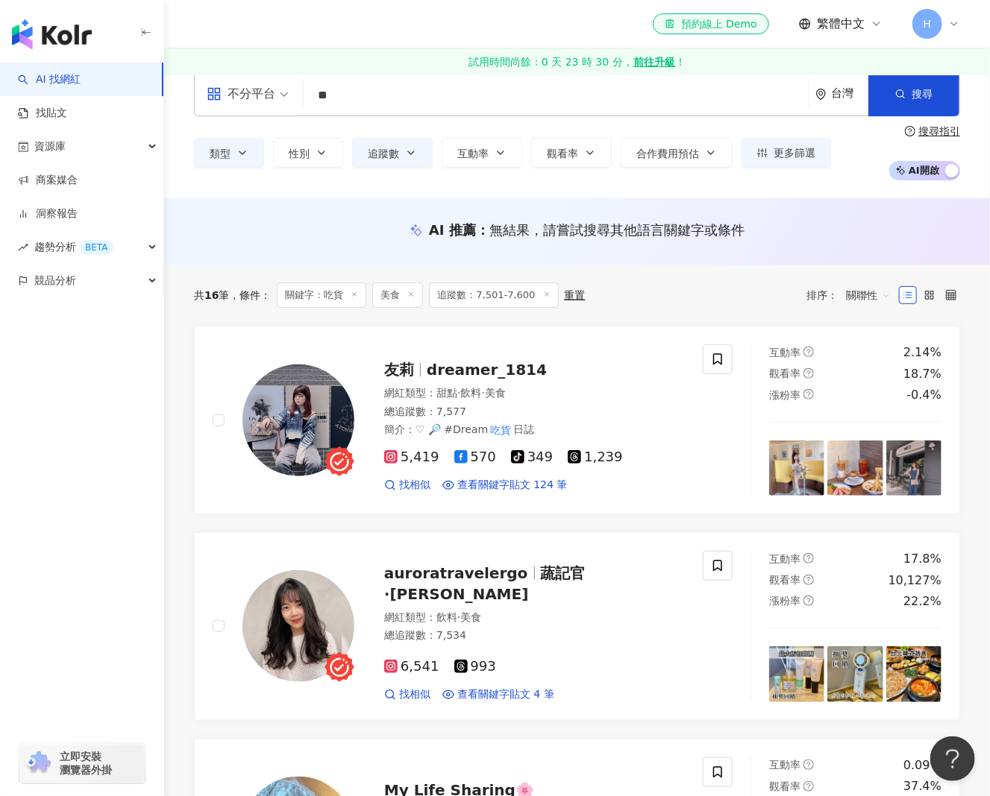
scroll to position [0, 0]
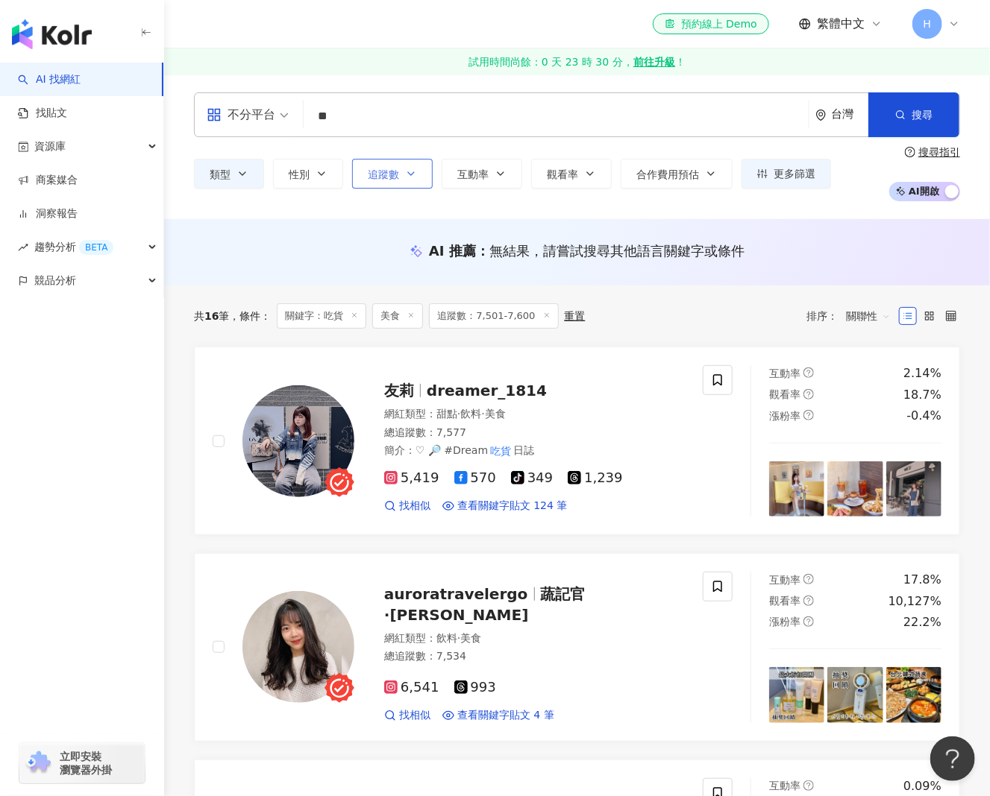
click at [386, 169] on span "追蹤數" at bounding box center [383, 175] width 31 height 12
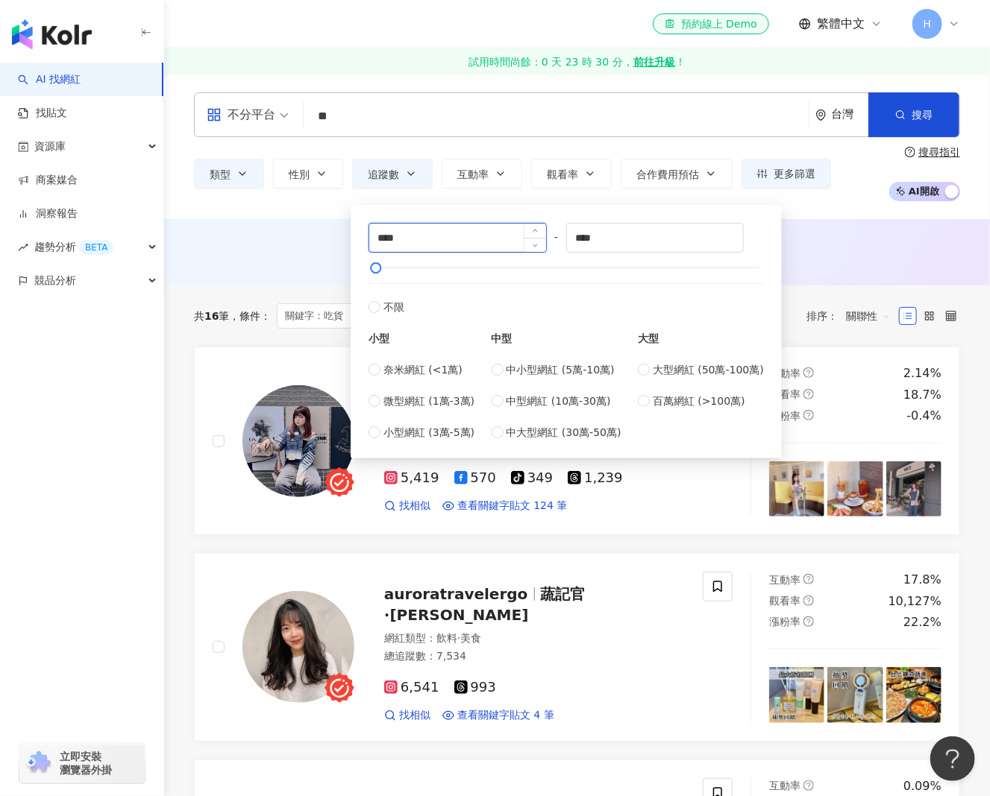
click at [484, 244] on input "****" at bounding box center [457, 238] width 177 height 28
drag, startPoint x: 611, startPoint y: 233, endPoint x: 485, endPoint y: 233, distance: 126.0
click at [485, 233] on div "**** - **** 不限 小型 奈米網紅 (<1萬) 微型網紅 (1萬-3萬) 小型網紅 (3萬-5萬) 中型 中小型網紅 (5萬-10萬) 中型網紅 (…" at bounding box center [565, 332] width 395 height 218
type input "****"
drag, startPoint x: 476, startPoint y: 231, endPoint x: 288, endPoint y: 242, distance: 188.2
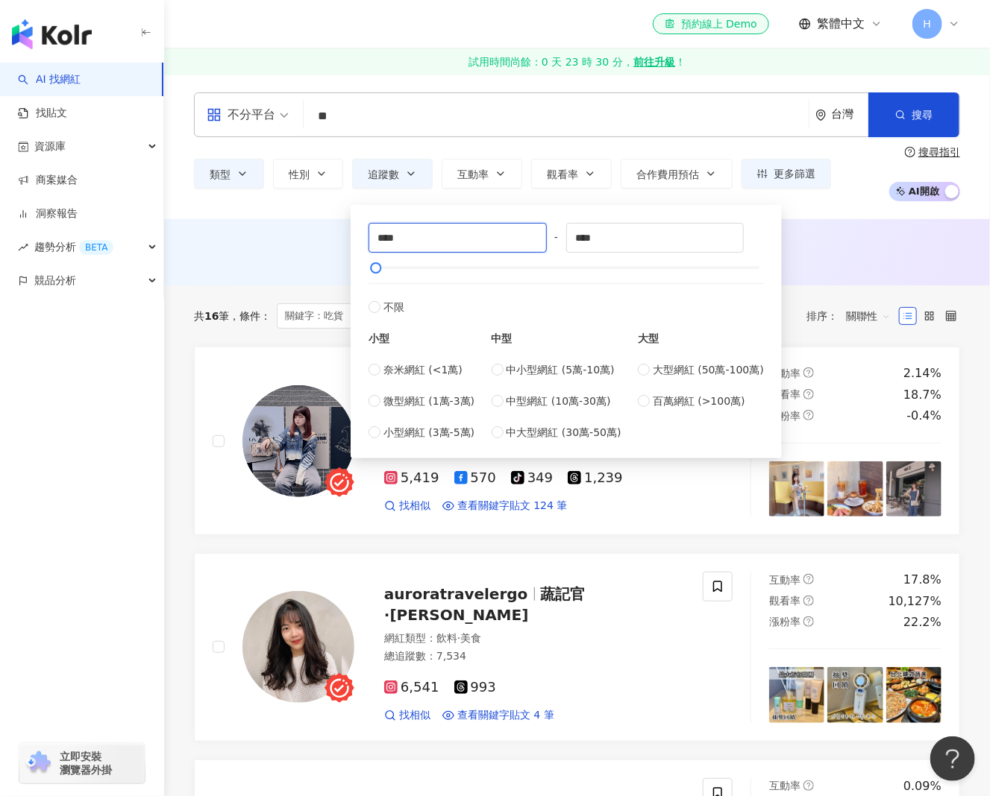
type input "****"
click at [287, 242] on div "AI 推薦 ： 無結果，請嘗試搜尋其他語言關鍵字或條件" at bounding box center [577, 251] width 766 height 19
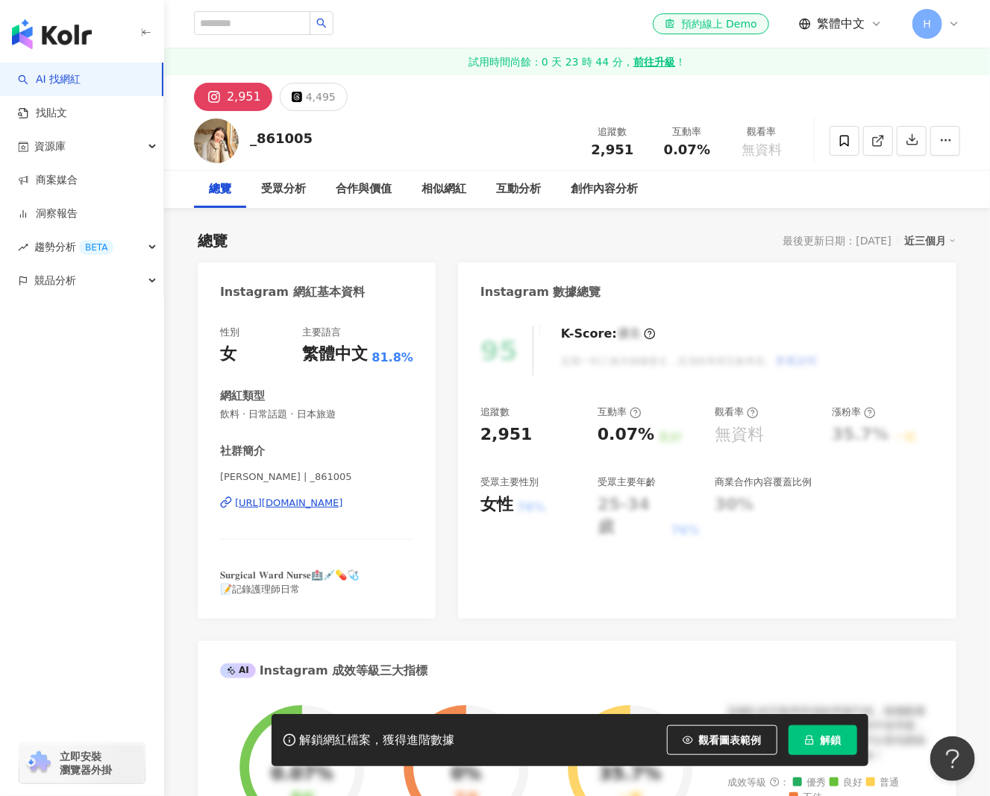
click at [378, 352] on span "81.8%" at bounding box center [392, 358] width 42 height 16
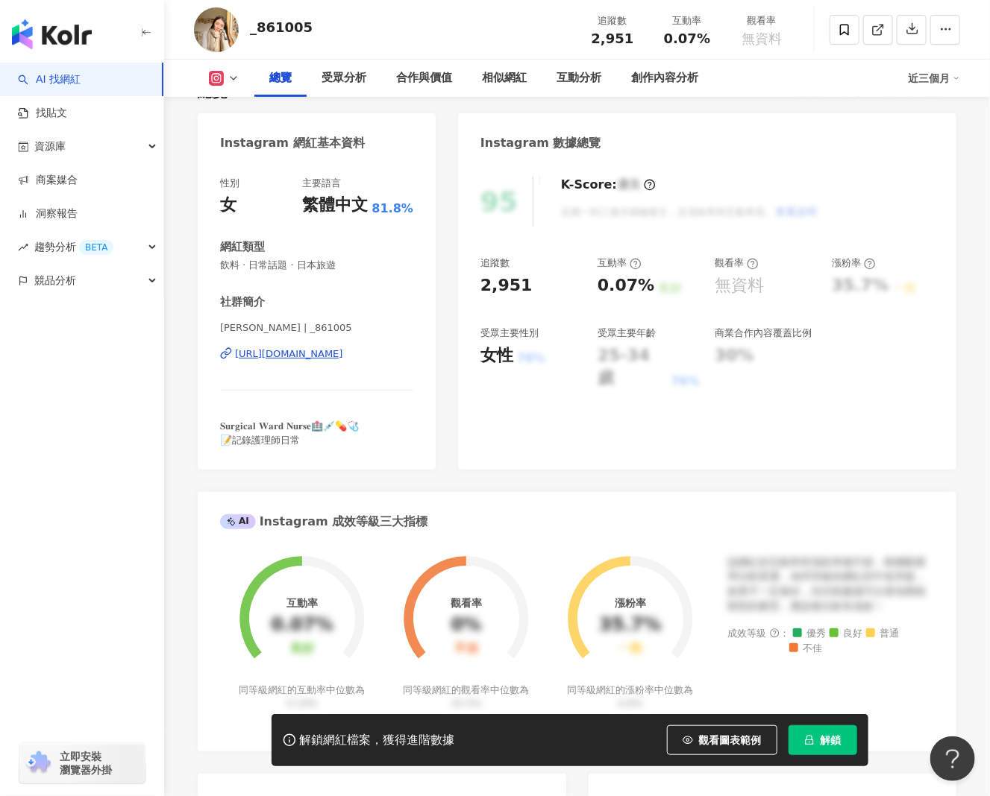
click at [309, 356] on div "https://www.instagram.com/_861005/" at bounding box center [289, 353] width 108 height 13
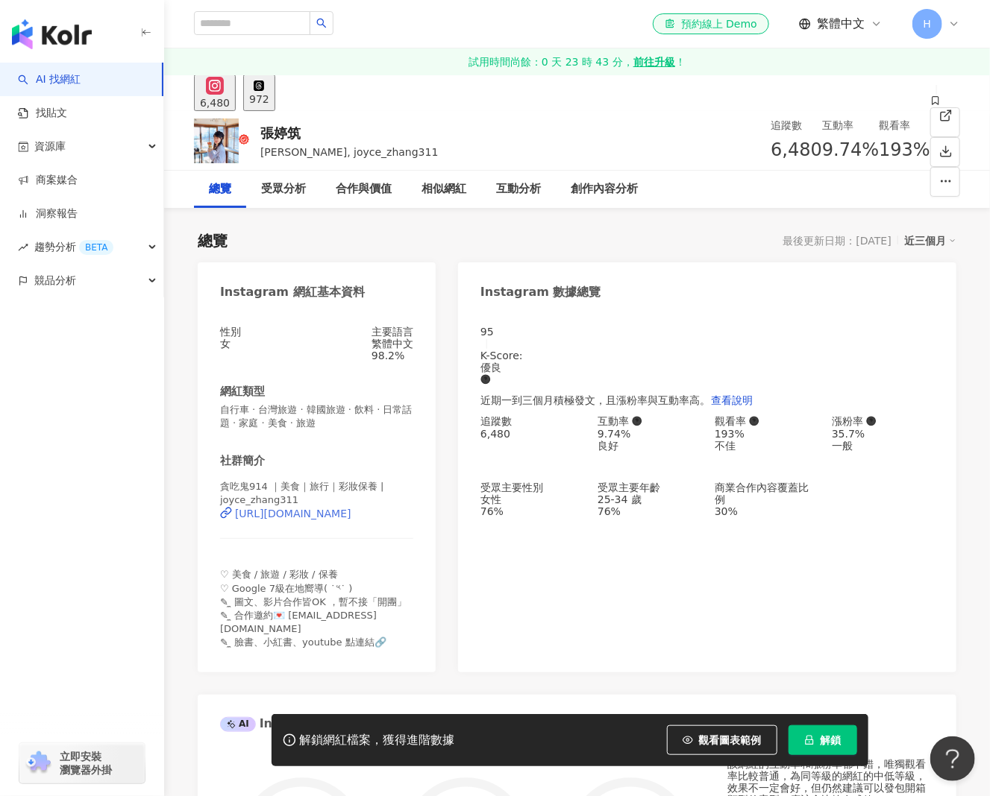
click at [351, 516] on div "https://www.instagram.com/joyce_zhang311/" at bounding box center [293, 514] width 116 height 12
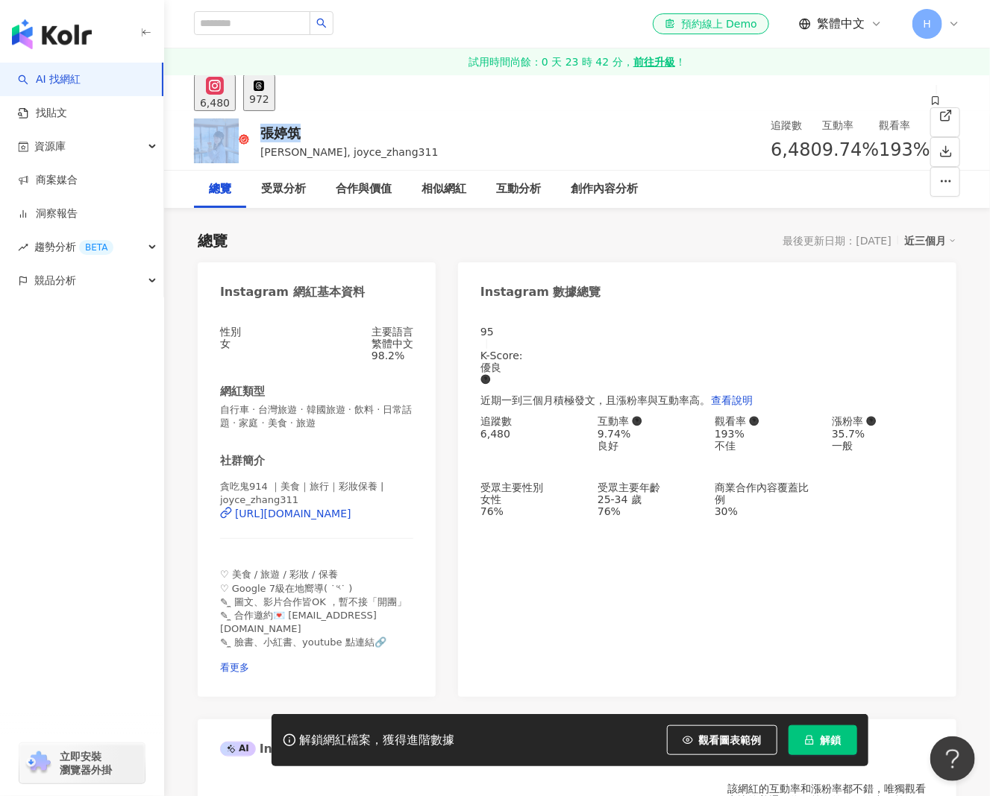
drag, startPoint x: 318, startPoint y: 135, endPoint x: 234, endPoint y: 135, distance: 83.5
click at [234, 135] on div "張婷筑 Joyce, joyce_zhang311 追蹤數 6,480 互動率 9.74% 觀看率 193%" at bounding box center [576, 140] width 825 height 59
copy div "張婷筑"
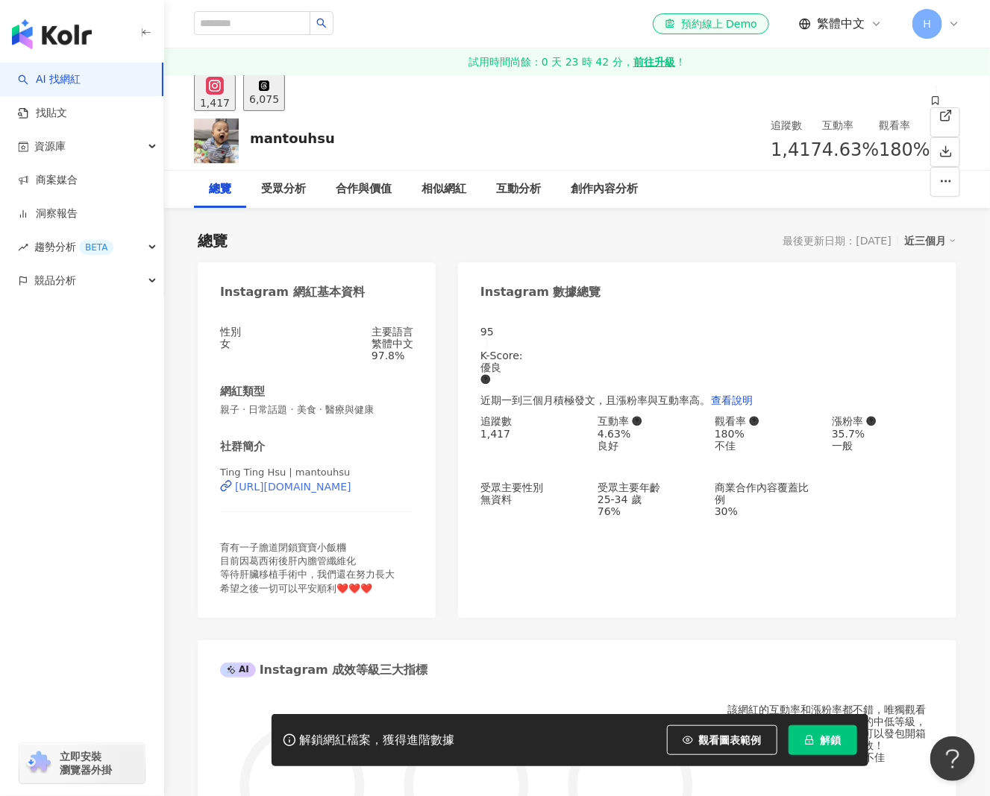
click at [351, 493] on div "https://www.instagram.com/mantouhsu/" at bounding box center [293, 487] width 116 height 12
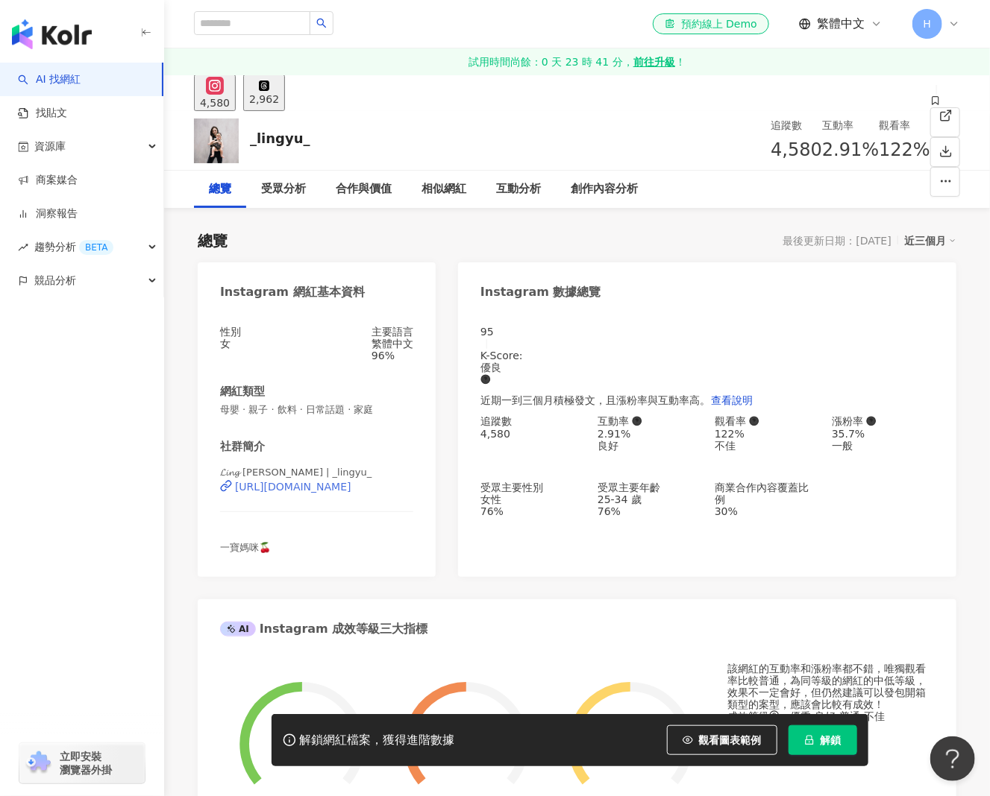
click at [351, 481] on div "[URL][DOMAIN_NAME]" at bounding box center [293, 487] width 116 height 12
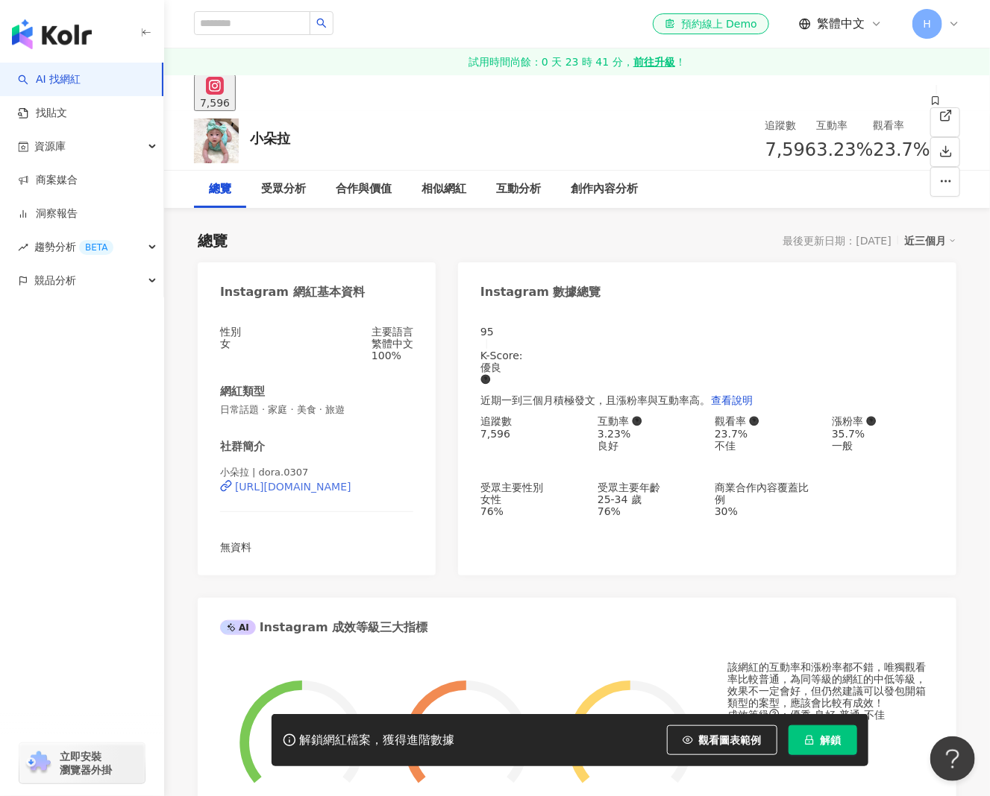
click at [351, 493] on div "https://www.instagram.com/dora.0307/" at bounding box center [293, 487] width 116 height 12
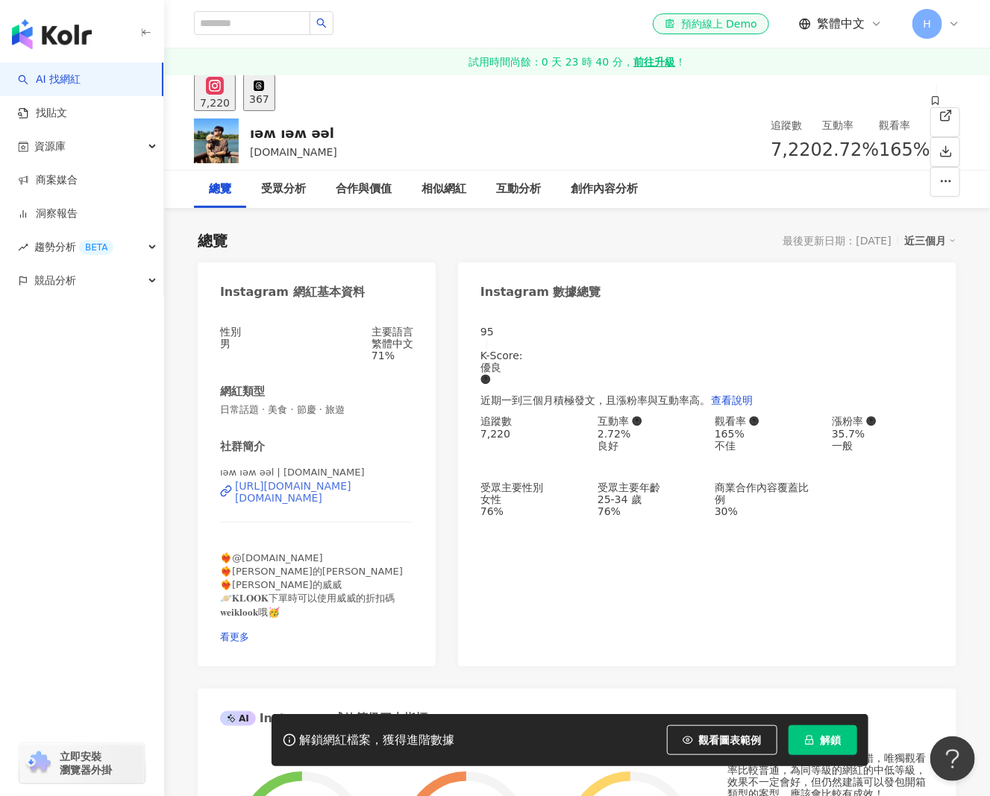
click at [339, 504] on div "[URL][DOMAIN_NAME][DOMAIN_NAME]" at bounding box center [324, 492] width 178 height 24
drag, startPoint x: 303, startPoint y: 130, endPoint x: 249, endPoint y: 133, distance: 54.5
click at [249, 133] on div "ıǝʍ ıǝʍ ǝǝl weiweilee.tw 追蹤數 7,220 互動率 2.72% 觀看率 165%" at bounding box center [576, 140] width 825 height 59
copy div "ıǝʍ ıǝʍ ǝǝl"
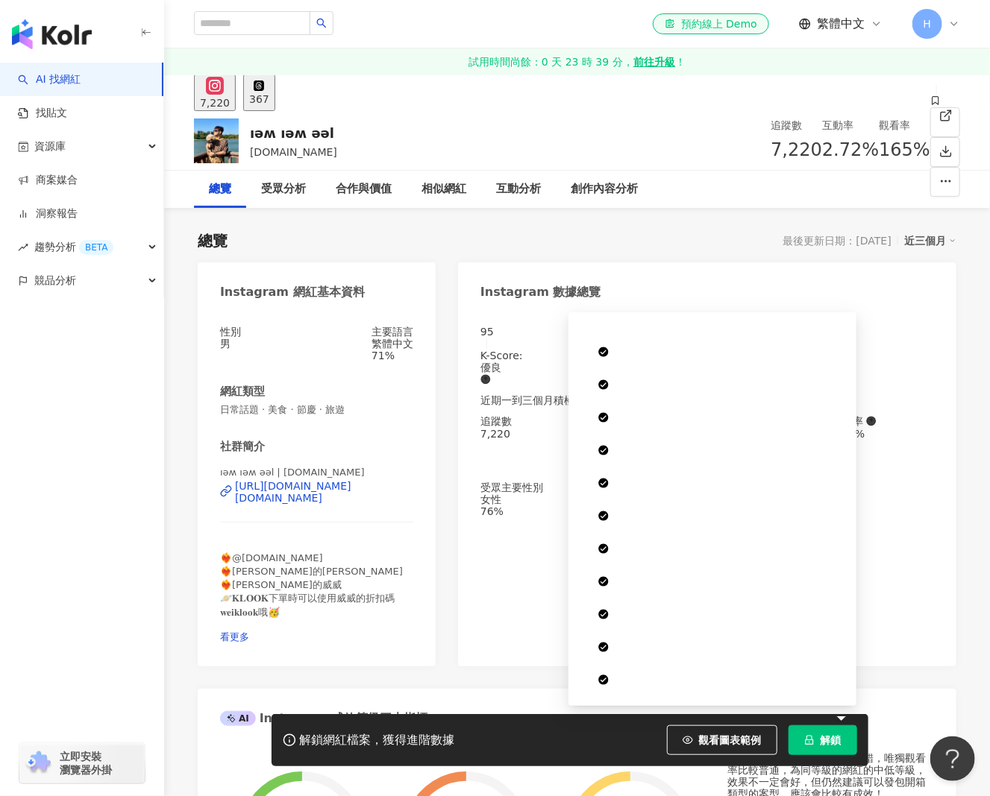
click at [826, 725] on div "解鎖網紅檔案，獲得進階數據 觀看圖表範例 解鎖" at bounding box center [569, 740] width 597 height 52
click at [826, 737] on span "解鎖" at bounding box center [830, 741] width 21 height 12
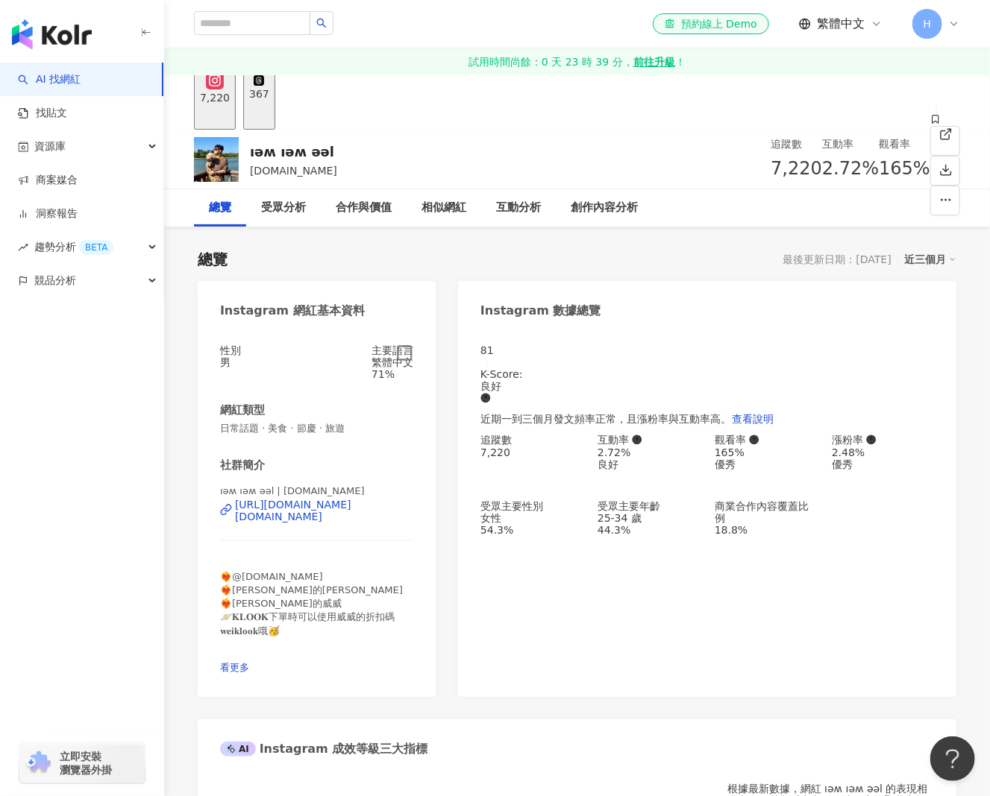
click at [407, 362] on icon "button" at bounding box center [404, 353] width 17 height 17
click at [275, 116] on button "367" at bounding box center [259, 99] width 32 height 60
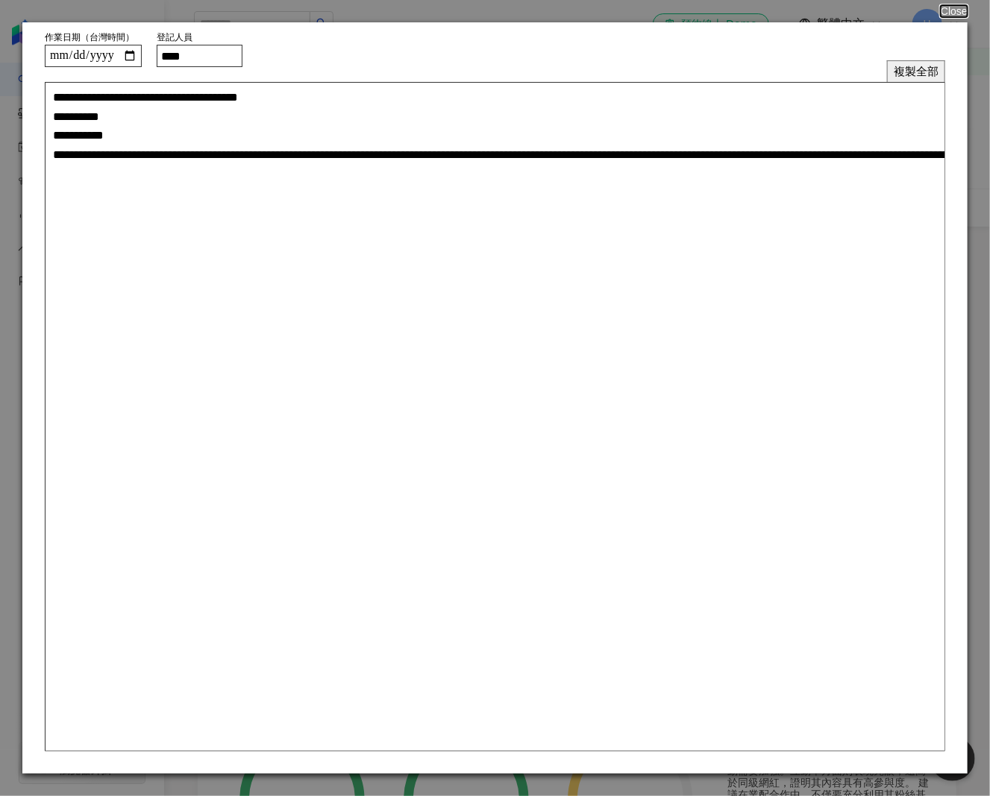
click at [925, 71] on button "複製全部" at bounding box center [916, 71] width 58 height 22
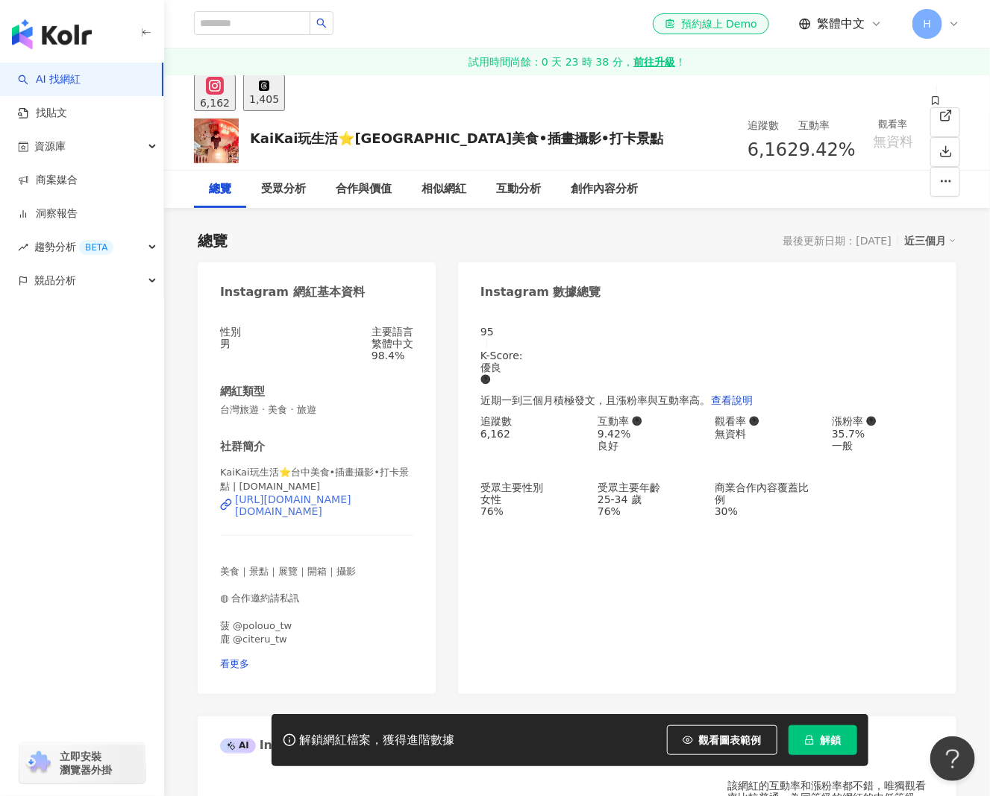
click at [365, 504] on div "https://www.instagram.com/kai.dreamer.tw/" at bounding box center [324, 506] width 178 height 24
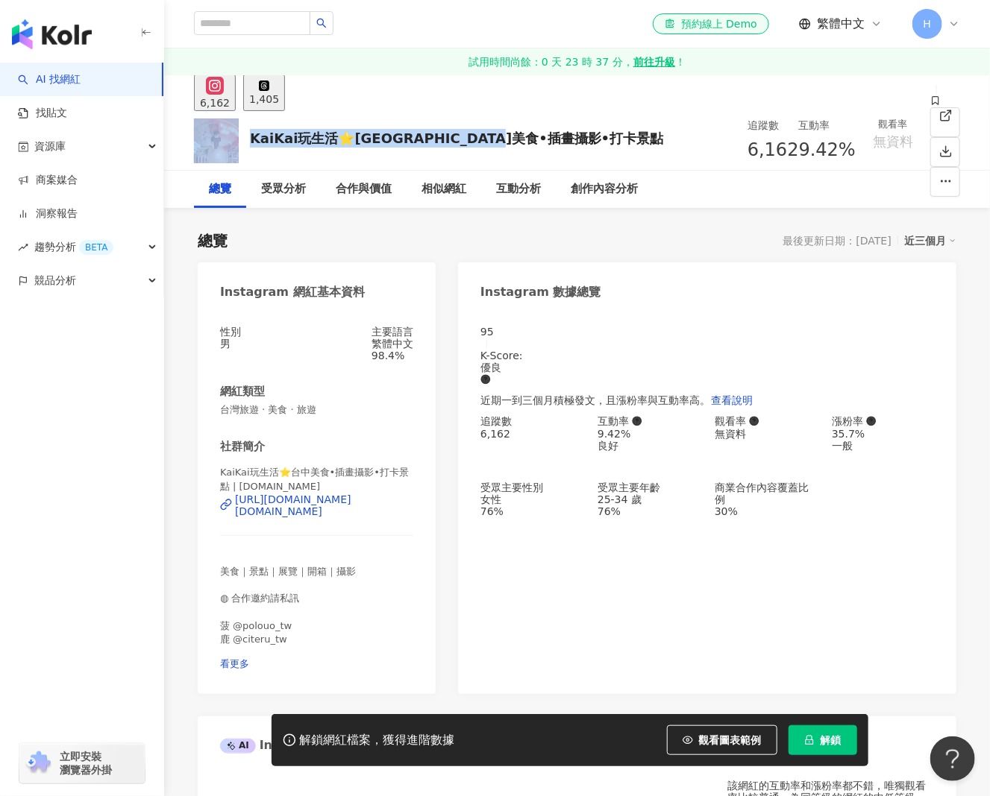
drag, startPoint x: 567, startPoint y: 139, endPoint x: 236, endPoint y: 160, distance: 331.7
click at [236, 160] on div "KaiKai玩生活⭐️台北台中美食•插畫攝影•打卡景點 追蹤數 6,162 互動率 9.42% 觀看率 無資料" at bounding box center [576, 140] width 825 height 59
copy div "KaiKai玩生活⭐️台北台中美食•插畫攝影•打卡景點"
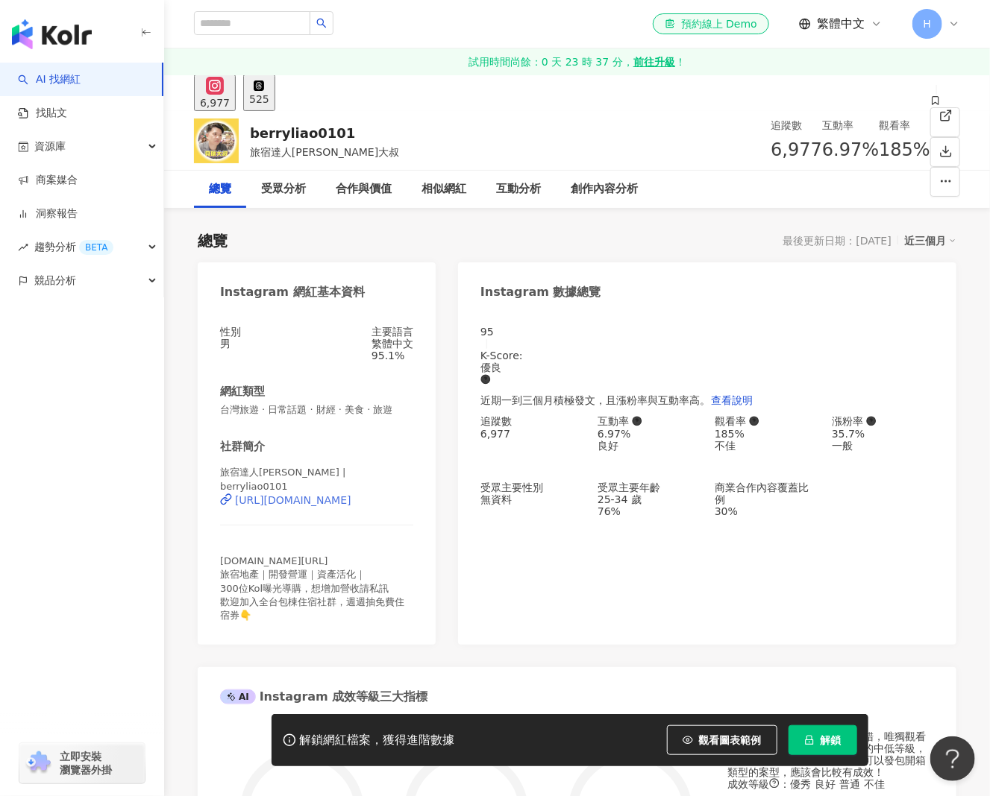
click at [351, 504] on div "https://www.instagram.com/berryliao0101/" at bounding box center [293, 500] width 116 height 12
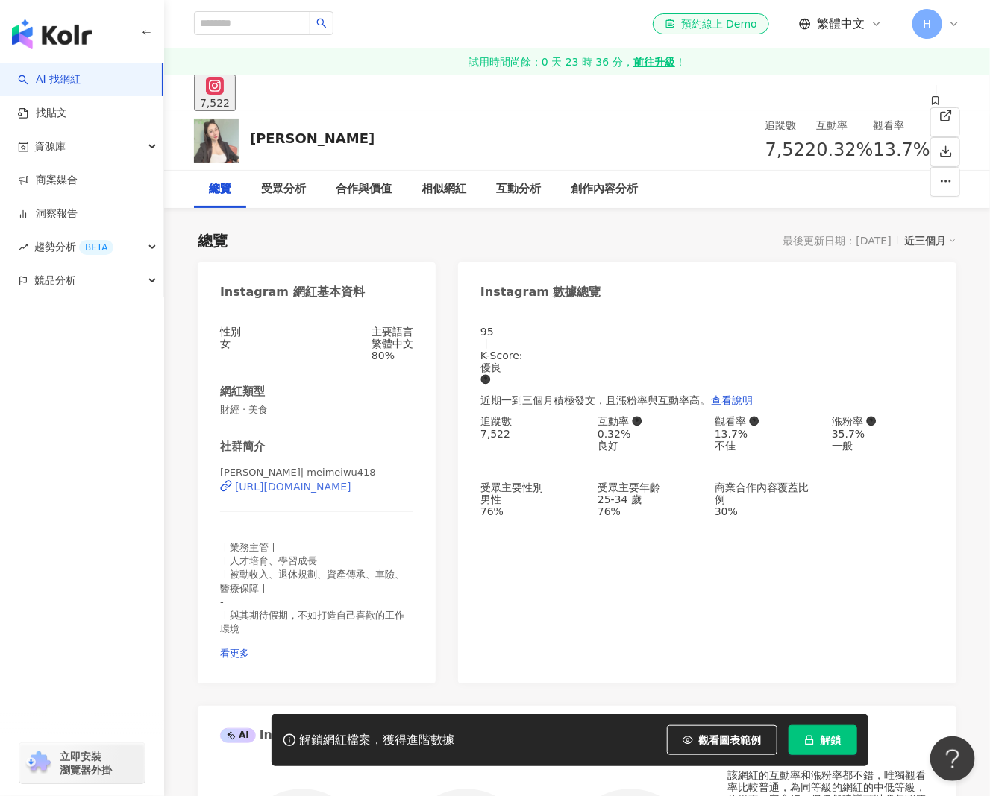
click at [351, 493] on div "https://www.instagram.com/meimeiwu418/" at bounding box center [293, 487] width 116 height 12
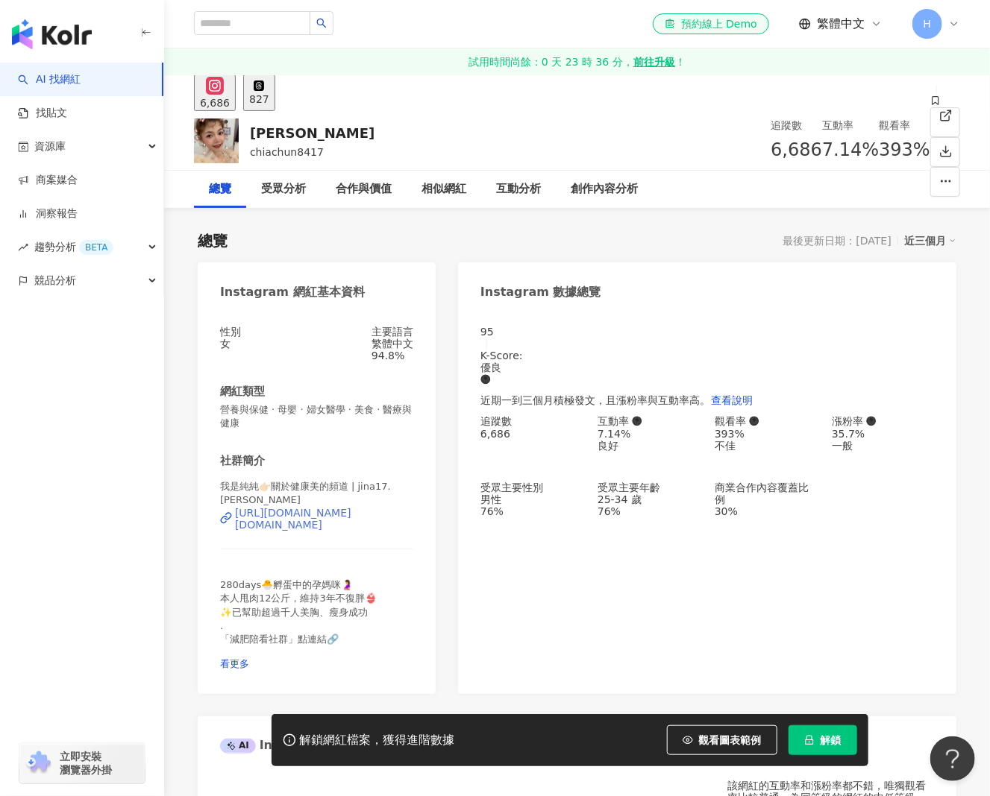
click at [325, 515] on div "https://www.instagram.com/jina17.zhang/" at bounding box center [324, 519] width 178 height 24
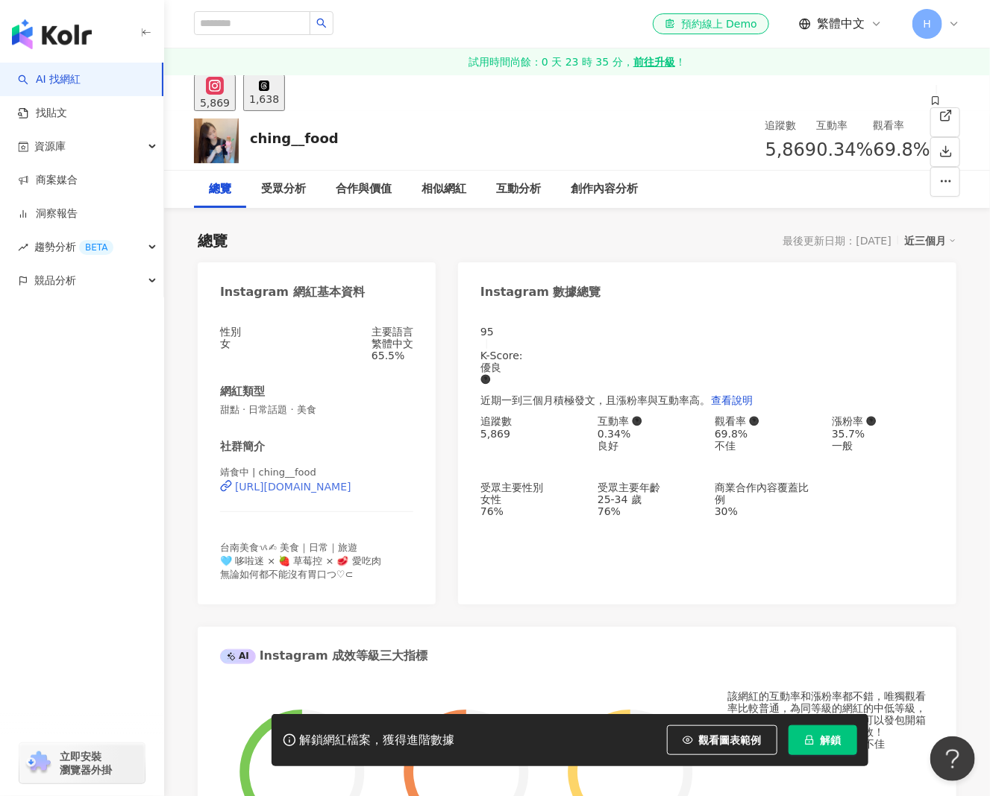
click at [351, 493] on div "https://www.instagram.com/ching__food/" at bounding box center [293, 487] width 116 height 12
drag, startPoint x: 336, startPoint y: 142, endPoint x: 241, endPoint y: 143, distance: 94.7
click at [241, 143] on div "ching__food 追蹤數 5,869 互動率 0.34% 觀看率 69.8%" at bounding box center [576, 140] width 825 height 59
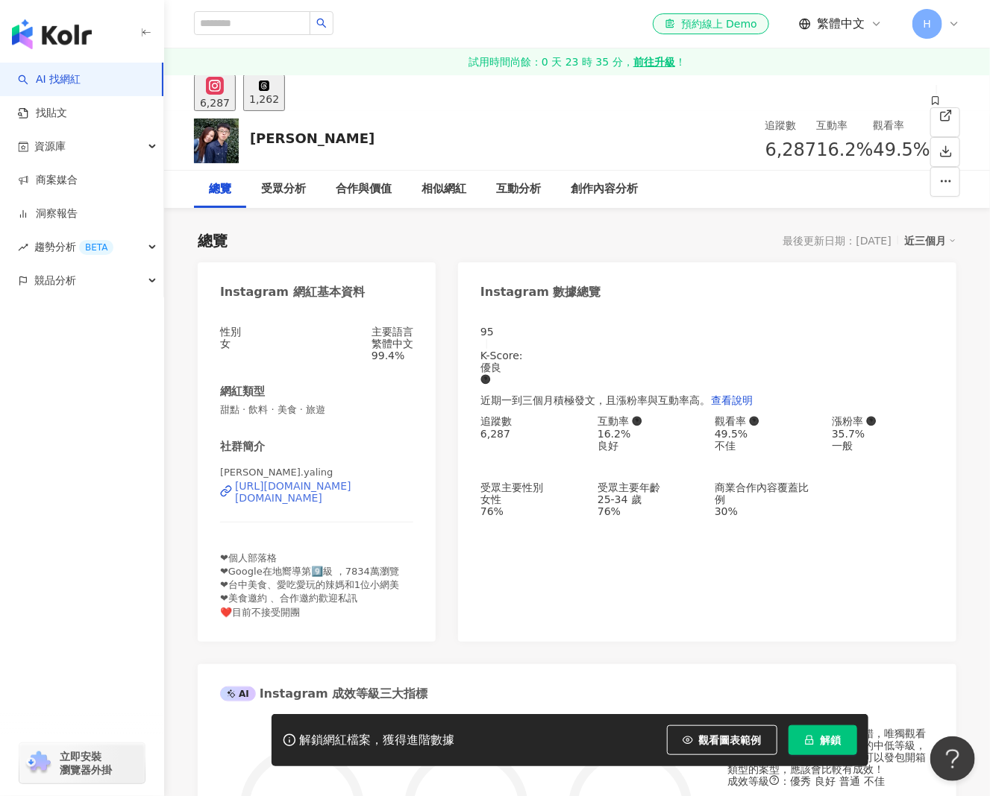
click at [362, 504] on div "[URL][DOMAIN_NAME][DOMAIN_NAME]" at bounding box center [324, 492] width 178 height 24
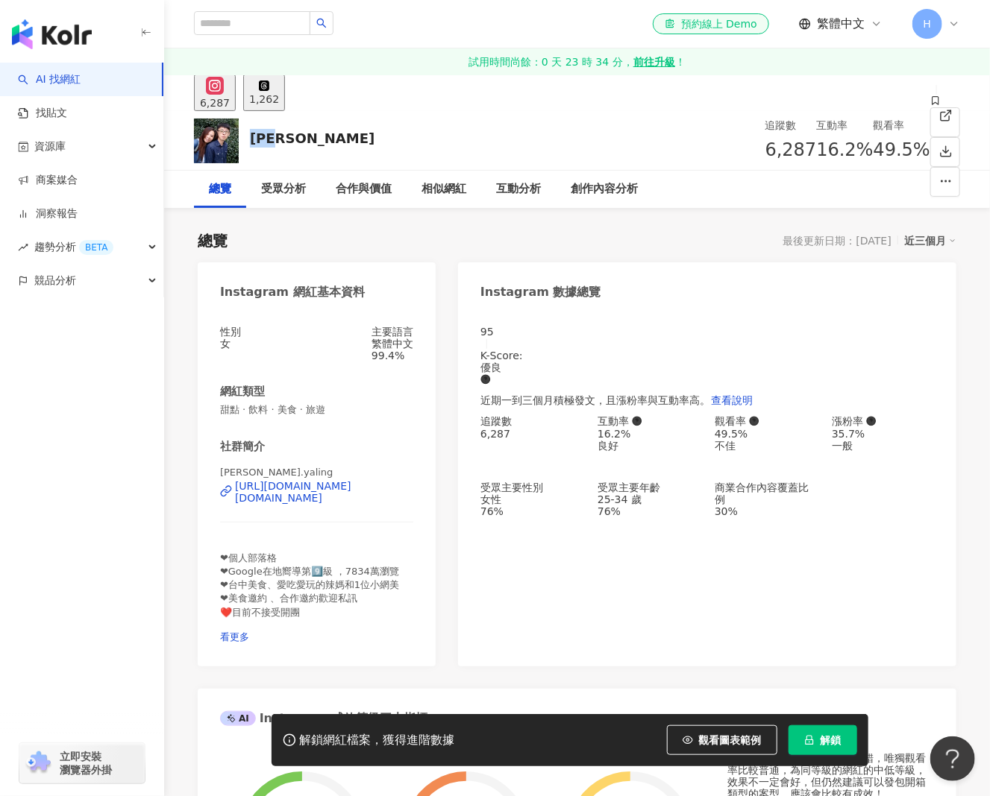
drag, startPoint x: 299, startPoint y: 133, endPoint x: 245, endPoint y: 133, distance: 53.7
click at [245, 133] on div "蕭雅玲 追蹤數 6,287 互動率 16.2% 觀看率 49.5%" at bounding box center [576, 140] width 825 height 59
copy div "蕭雅玲"
click at [844, 743] on button "解鎖" at bounding box center [822, 741] width 69 height 30
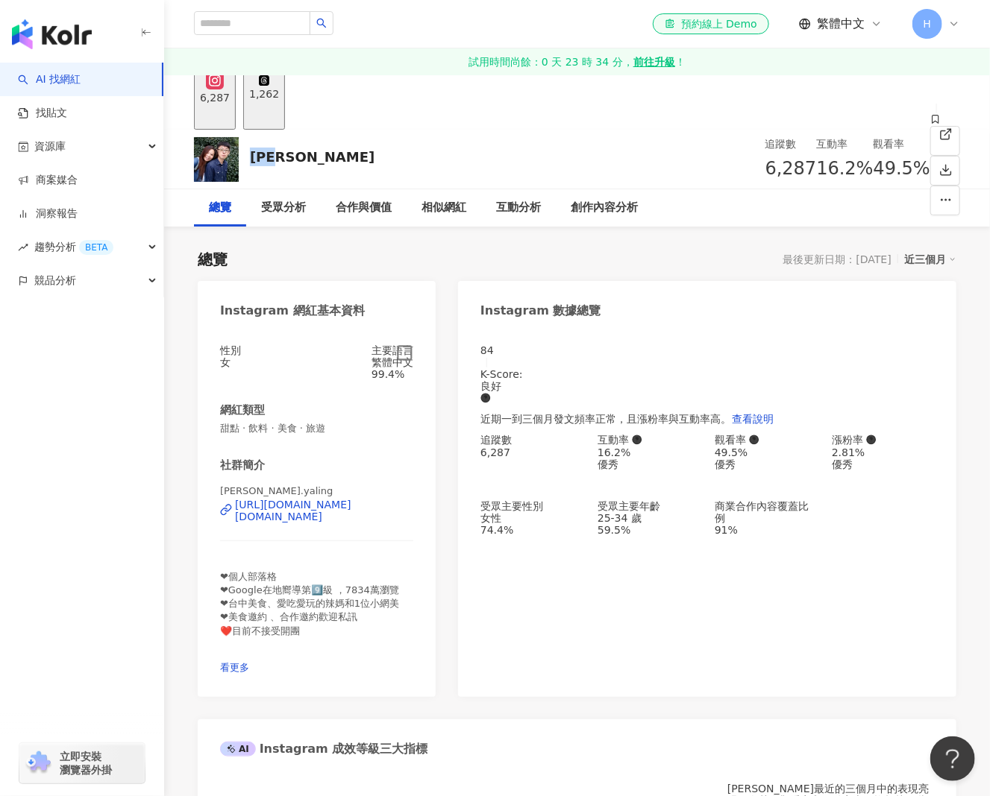
click at [279, 100] on div "1,262" at bounding box center [264, 94] width 30 height 12
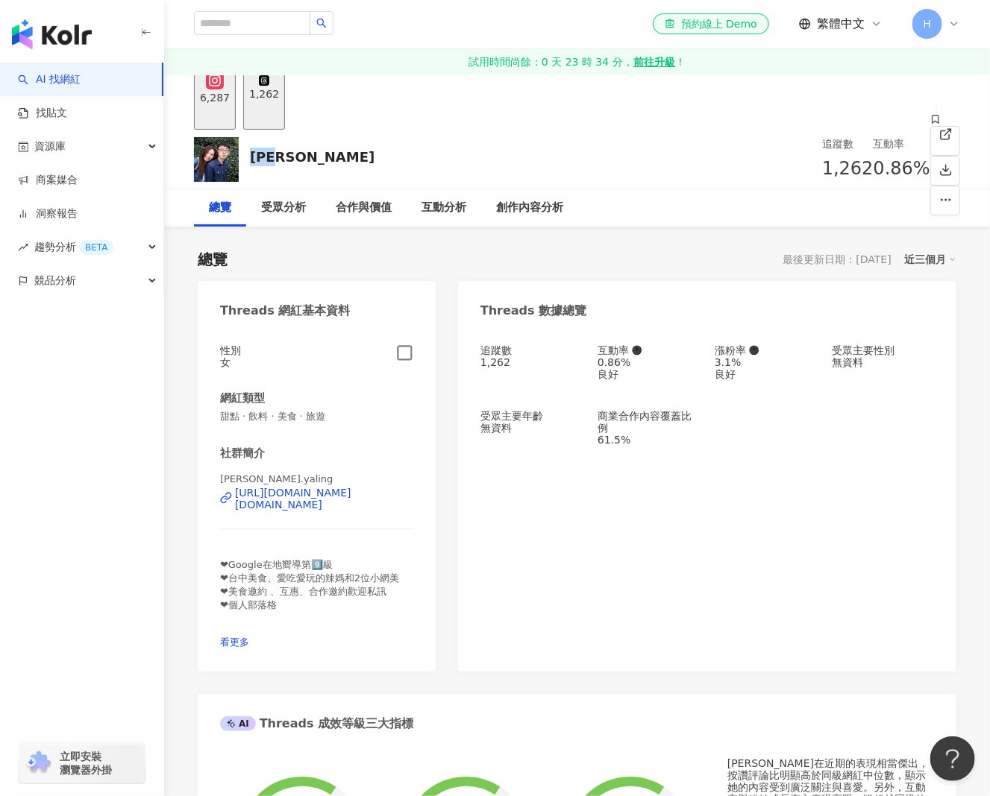
click at [406, 362] on icon "button" at bounding box center [404, 353] width 17 height 17
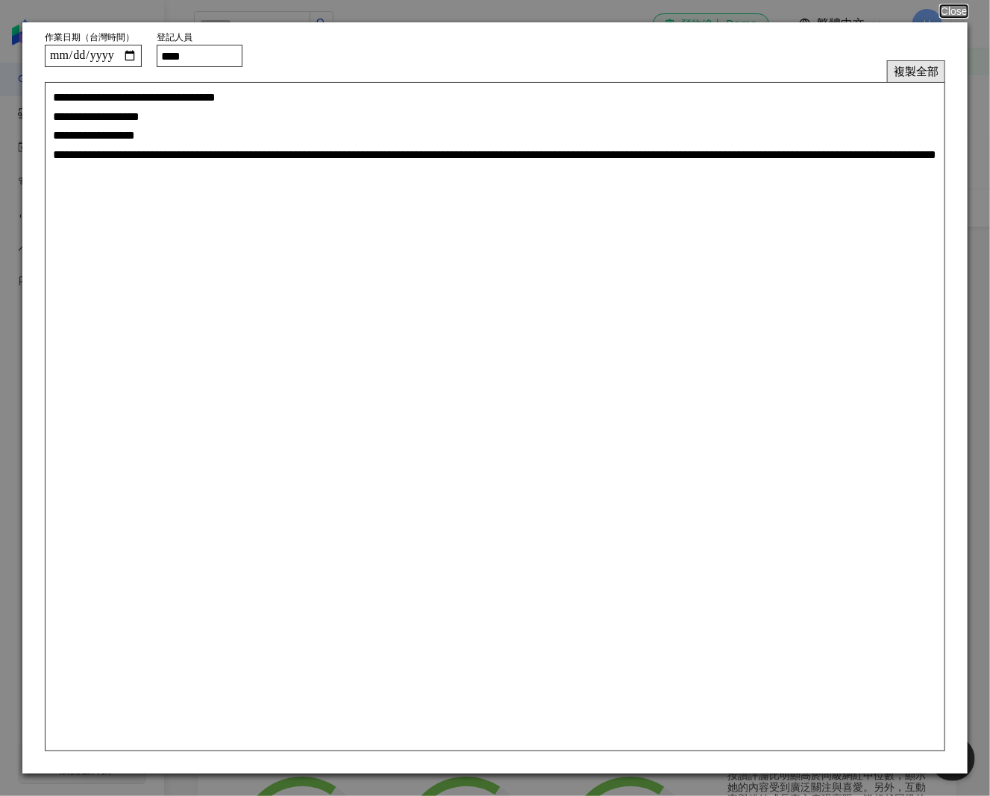
click at [923, 71] on button "複製全部" at bounding box center [916, 71] width 58 height 22
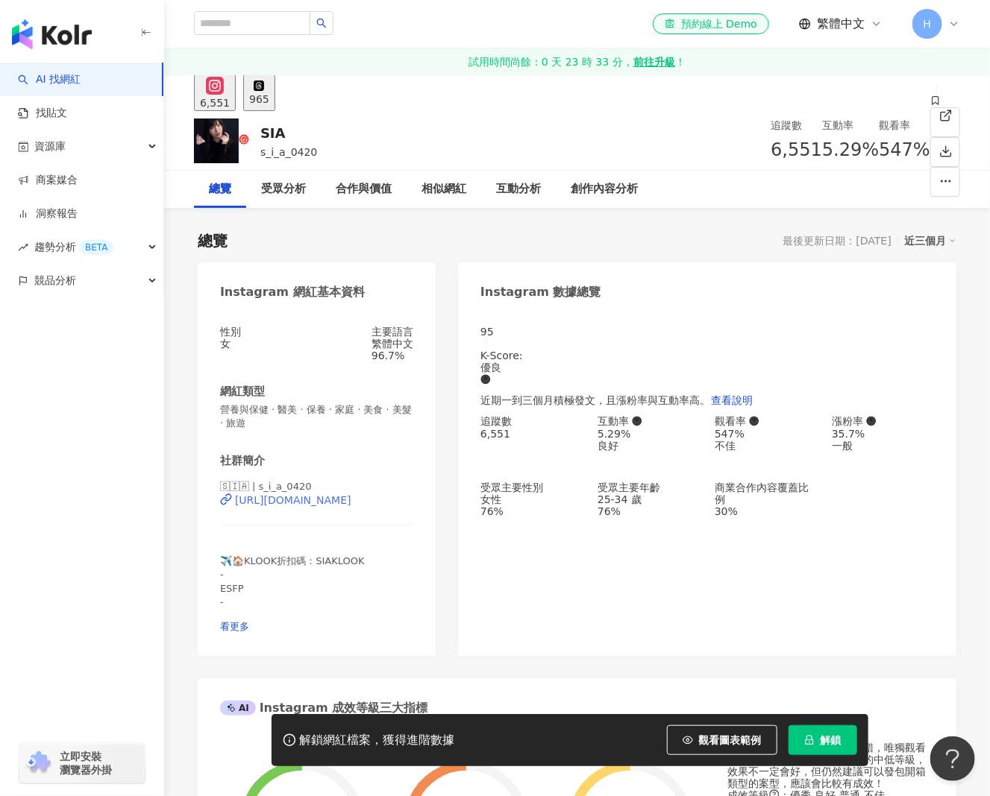
click at [347, 506] on div "https://www.instagram.com/s_i_a_0420/" at bounding box center [293, 500] width 116 height 12
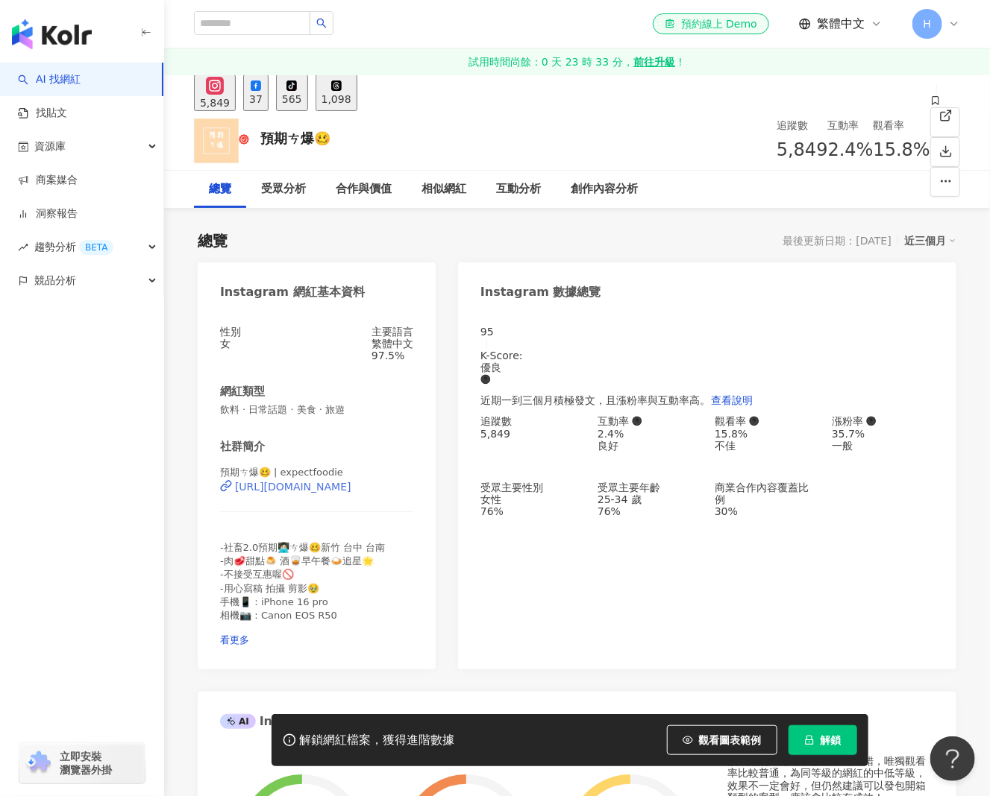
click at [344, 493] on div "[URL][DOMAIN_NAME]" at bounding box center [293, 487] width 116 height 12
drag, startPoint x: 352, startPoint y: 144, endPoint x: 252, endPoint y: 136, distance: 100.2
click at [252, 136] on div "預期ㄘ爆🥴 追蹤數 5,849 互動率 2.4% 觀看率 15.8%" at bounding box center [576, 140] width 825 height 59
copy div "預期ㄘ爆🥴"
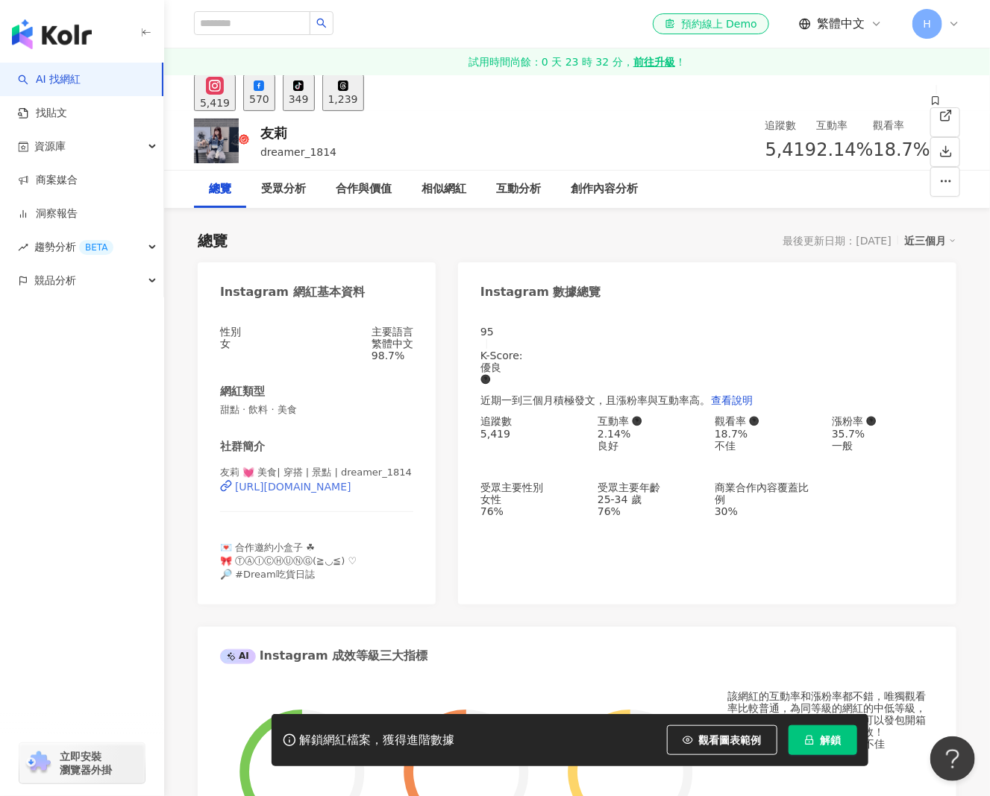
click at [351, 493] on div "https://www.instagram.com/dreamer_1814/" at bounding box center [293, 487] width 116 height 12
drag, startPoint x: 322, startPoint y: 136, endPoint x: 260, endPoint y: 139, distance: 62.0
click at [260, 139] on div "友莉 dreamer_1814 追蹤數 5,419 互動率 2.14% 觀看率 18.7%" at bounding box center [576, 140] width 825 height 59
click at [295, 139] on div "友莉" at bounding box center [298, 133] width 76 height 19
drag, startPoint x: 291, startPoint y: 136, endPoint x: 251, endPoint y: 137, distance: 39.5
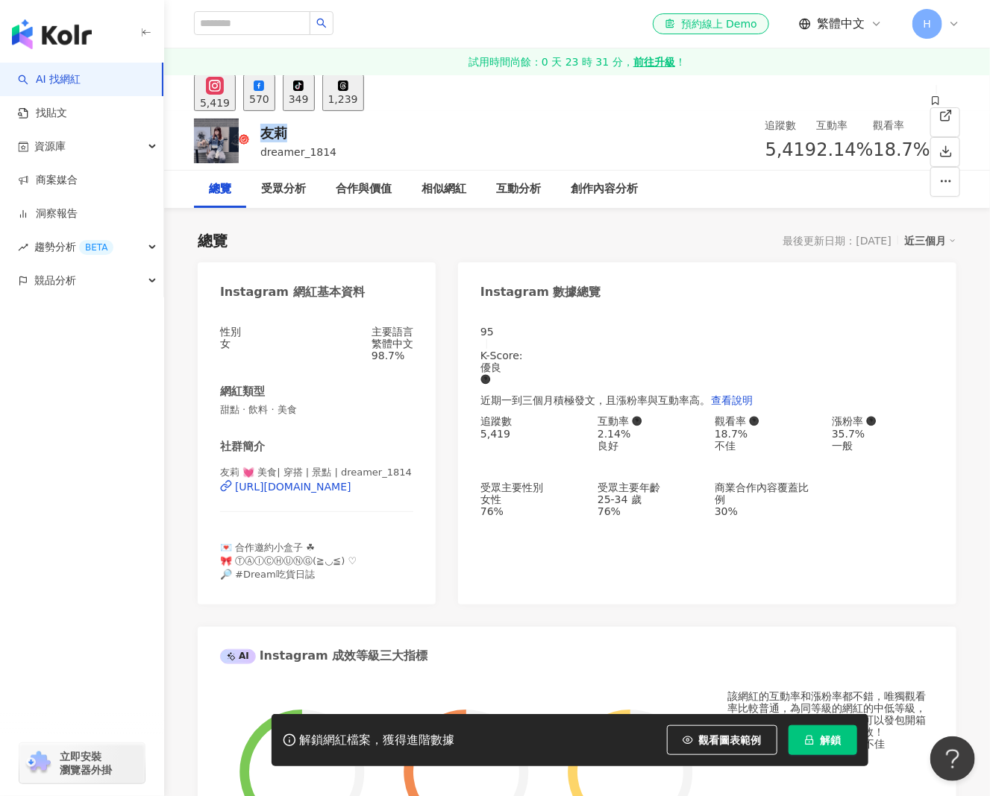
click at [260, 137] on div "友莉" at bounding box center [298, 133] width 76 height 19
copy div "友莉"
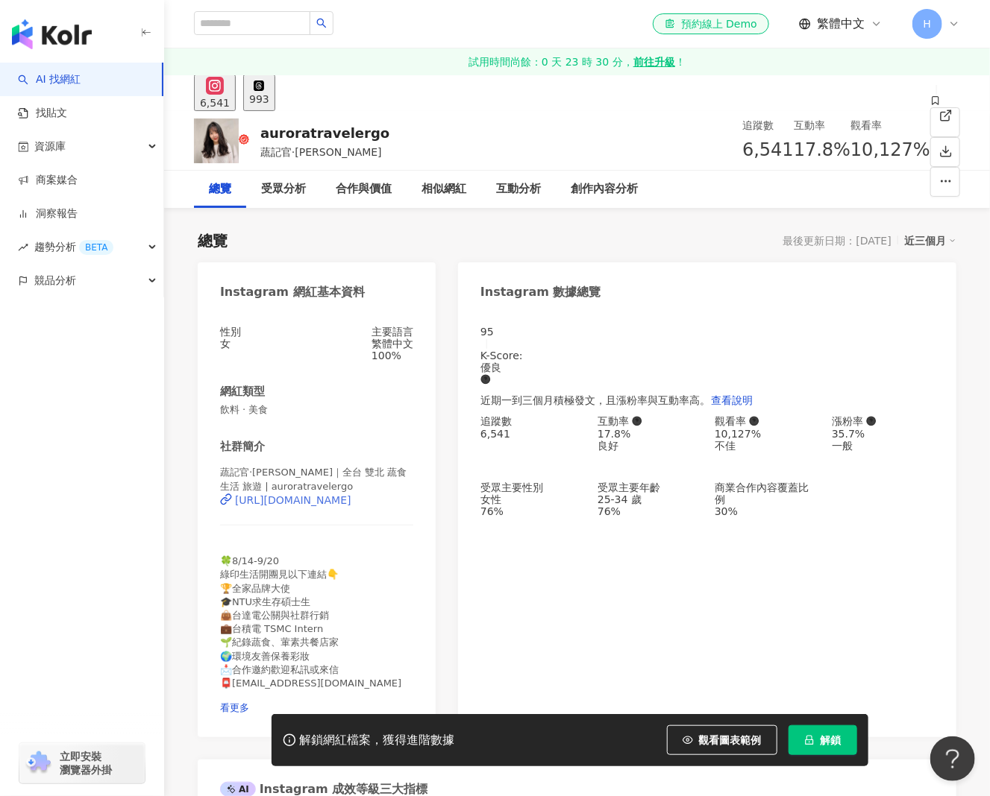
click at [351, 505] on div "https://www.instagram.com/auroratravelergo/" at bounding box center [293, 500] width 116 height 12
drag, startPoint x: 362, startPoint y: 138, endPoint x: 246, endPoint y: 139, distance: 116.3
click at [246, 139] on div "auroratravelergo 蔬記官·歐蘿拉 追蹤數 6,541 互動率 17.8% 觀看率 10,127%" at bounding box center [576, 140] width 825 height 59
copy div "auroratravelergo"
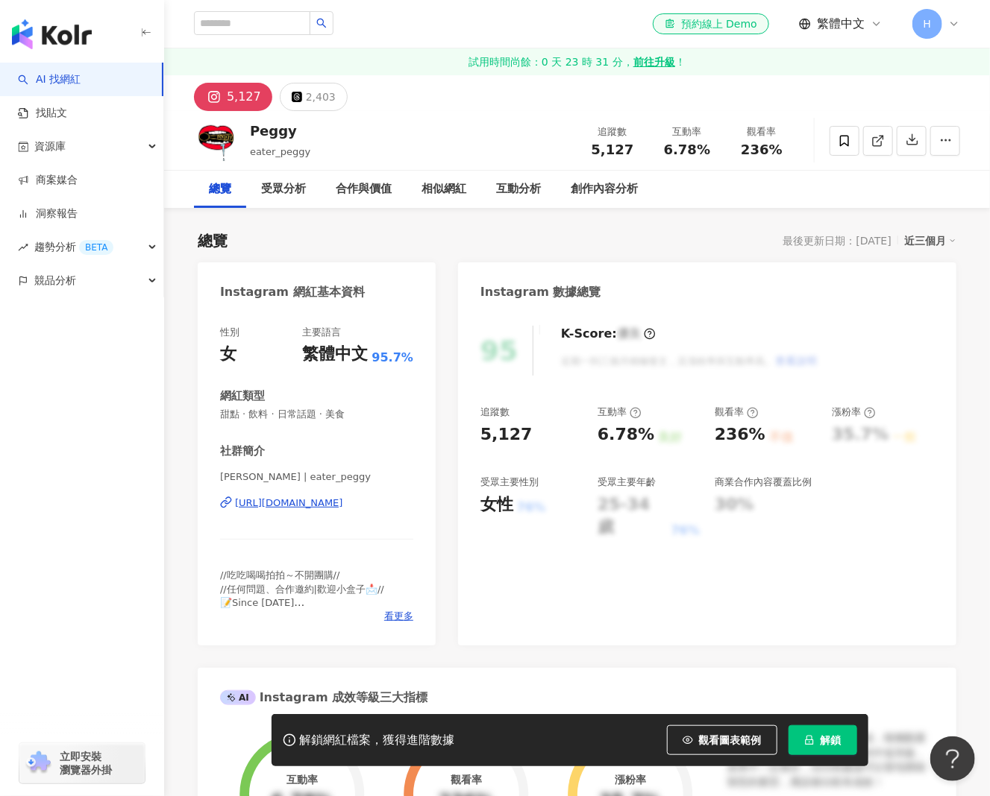
click at [343, 508] on div "[URL][DOMAIN_NAME]" at bounding box center [289, 503] width 108 height 13
drag, startPoint x: 296, startPoint y: 137, endPoint x: 241, endPoint y: 133, distance: 55.4
click at [241, 133] on div "Peggy eater_peggy 追蹤數 5,127 互動率 6.78% 觀看率 236%" at bounding box center [576, 140] width 825 height 59
copy div "Peggy"
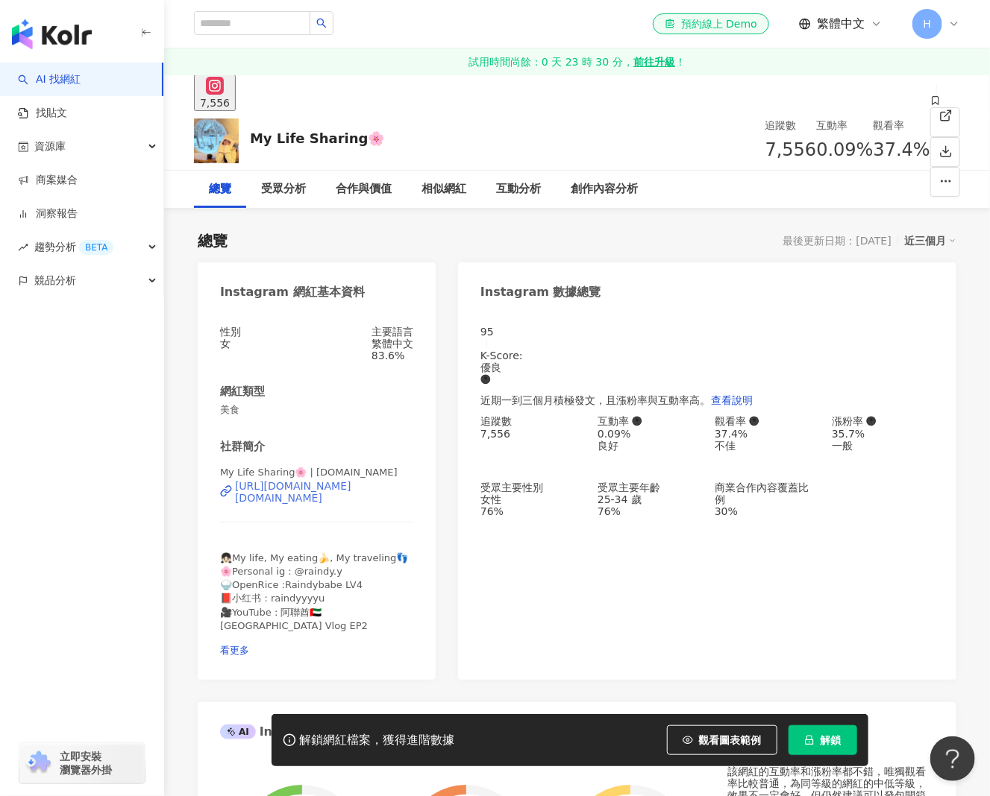
click at [343, 504] on div "[URL][DOMAIN_NAME][DOMAIN_NAME]" at bounding box center [324, 492] width 178 height 24
drag, startPoint x: 380, startPoint y: 142, endPoint x: 249, endPoint y: 136, distance: 131.4
click at [249, 136] on div "My Life Sharing🌸 追蹤數 7,556 互動率 0.09% 觀看率 37.4%" at bounding box center [576, 140] width 825 height 59
copy div "My Life Sharing🌸"
